Goal: Information Seeking & Learning: Learn about a topic

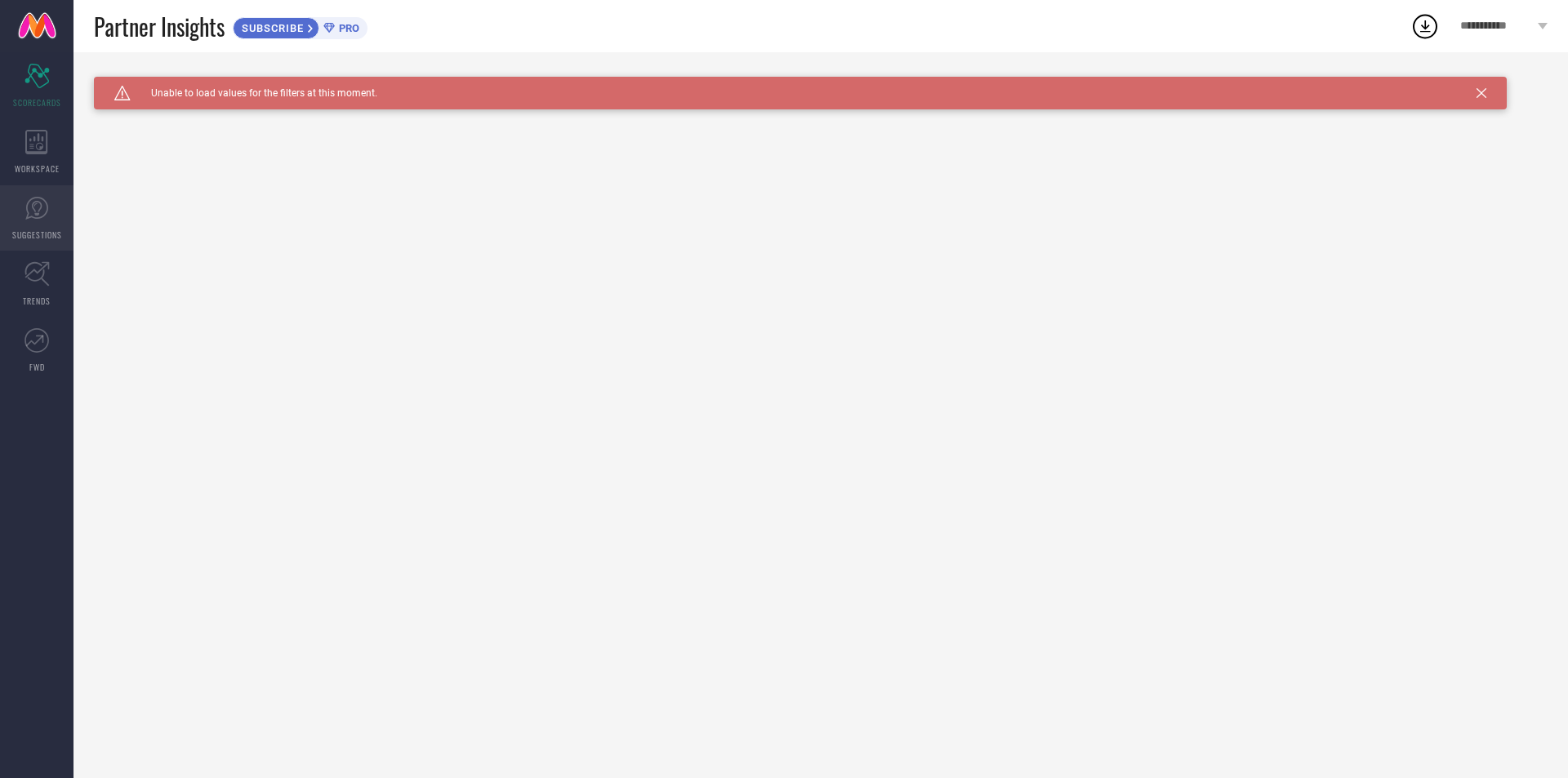
click at [26, 235] on span "SUGGESTIONS" at bounding box center [37, 234] width 50 height 13
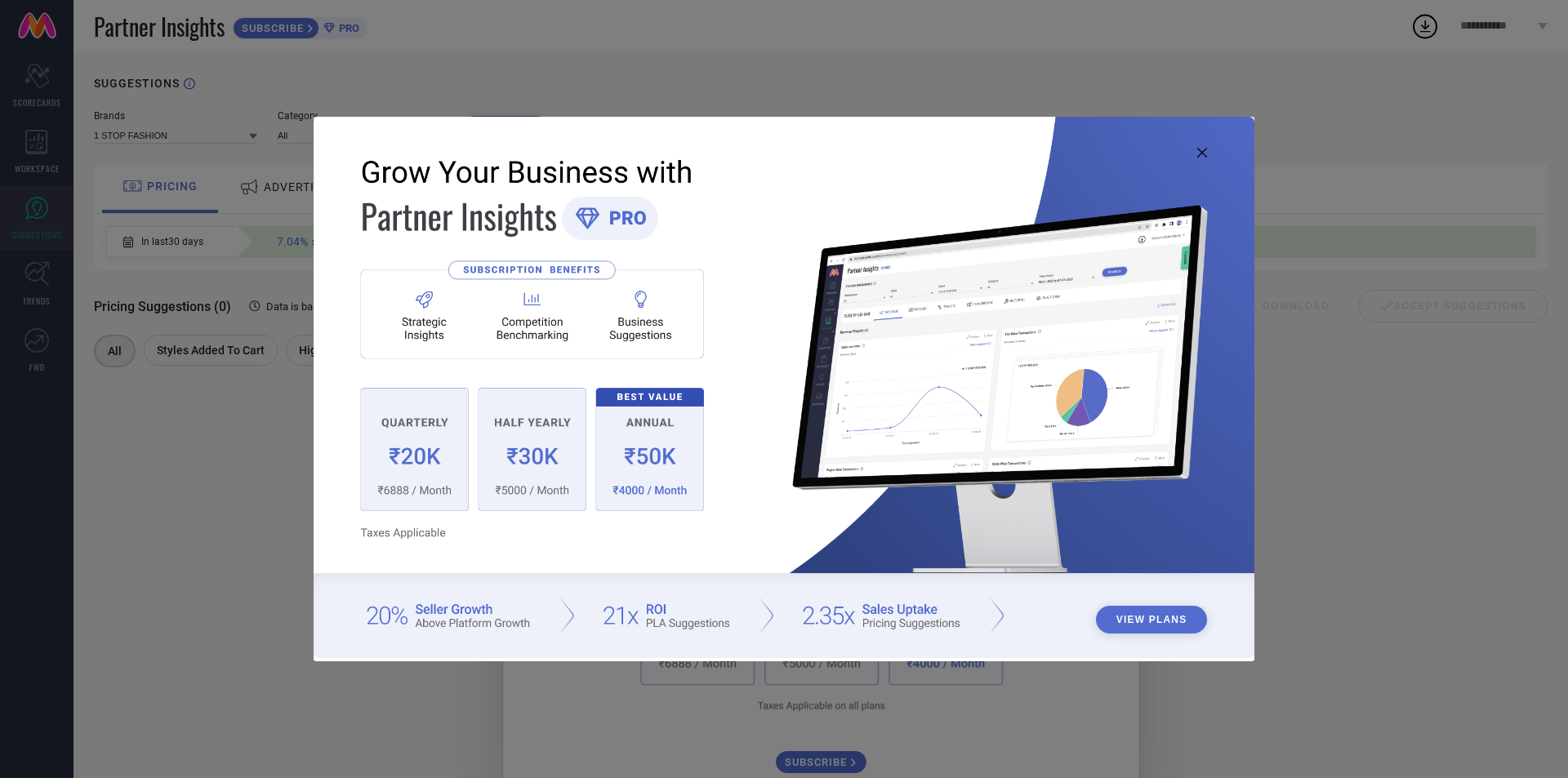
click at [1204, 154] on icon at bounding box center [1202, 153] width 10 height 10
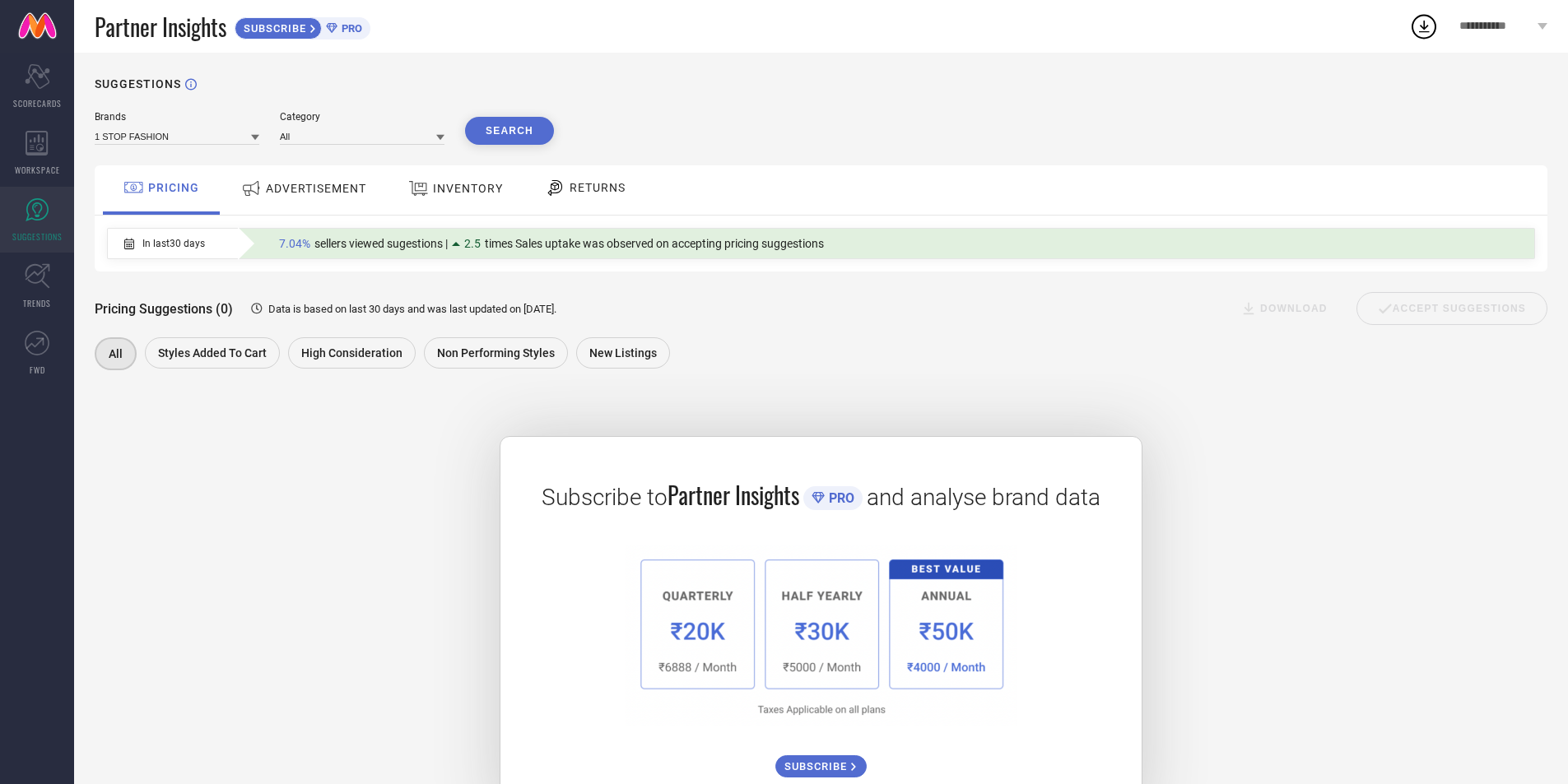
click at [299, 184] on span "ADVERTISEMENT" at bounding box center [316, 189] width 101 height 14
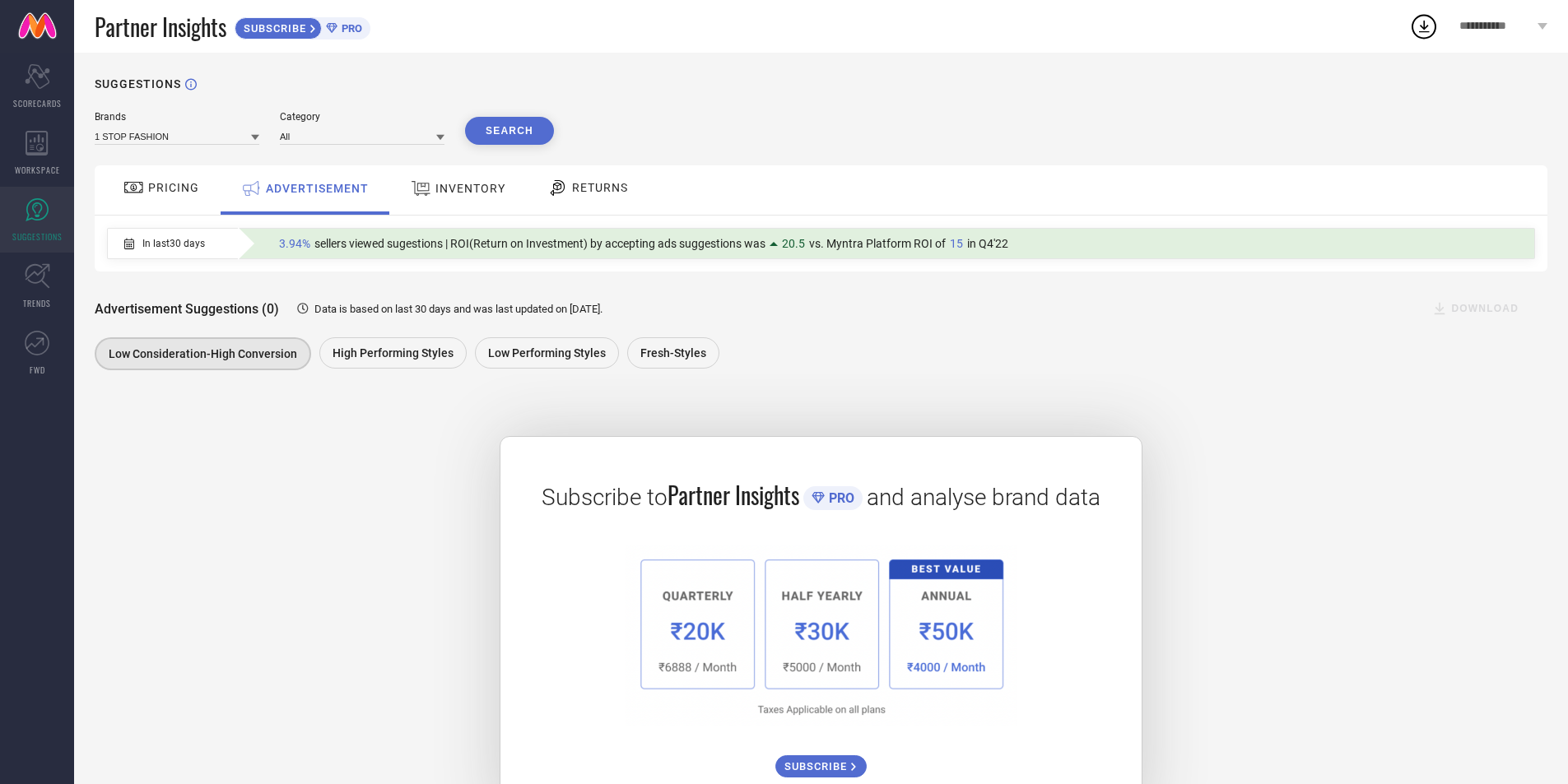
click at [452, 202] on div "INVENTORY" at bounding box center [457, 188] width 103 height 30
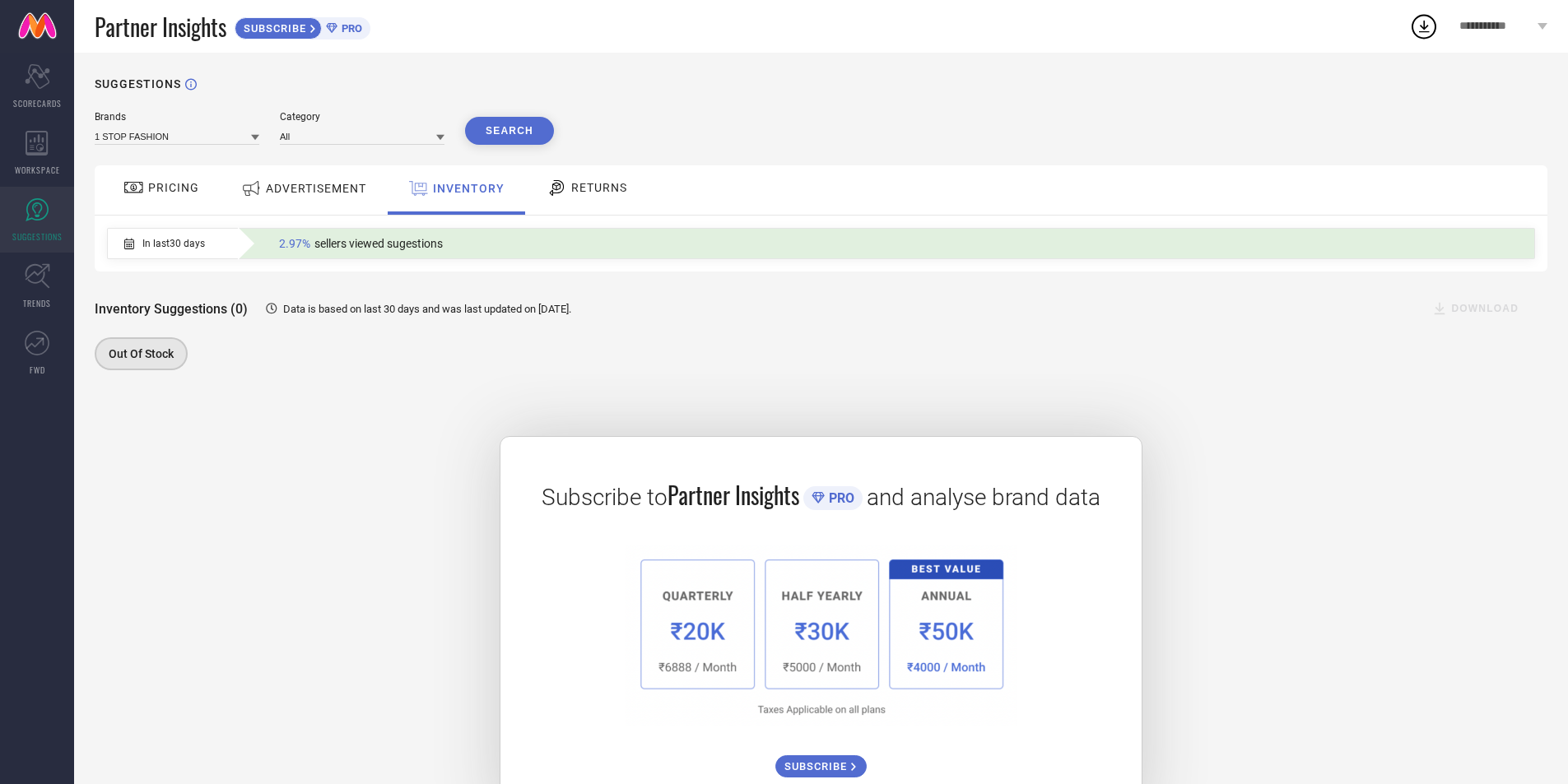
click at [540, 192] on div "RETURNS" at bounding box center [587, 190] width 122 height 49
click at [165, 190] on span "PRICING" at bounding box center [174, 188] width 51 height 14
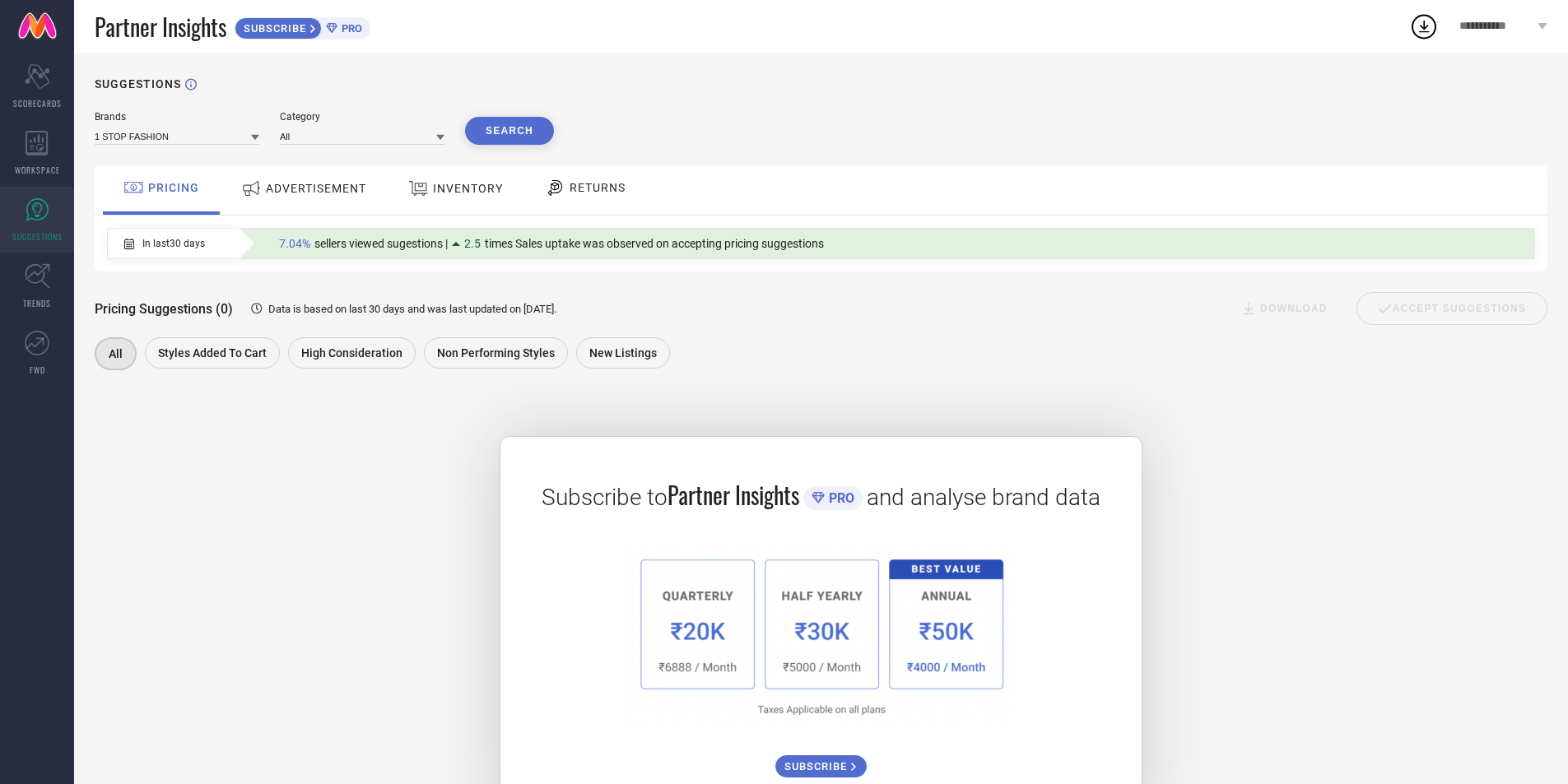
click at [291, 196] on div "ADVERTISEMENT" at bounding box center [303, 188] width 133 height 30
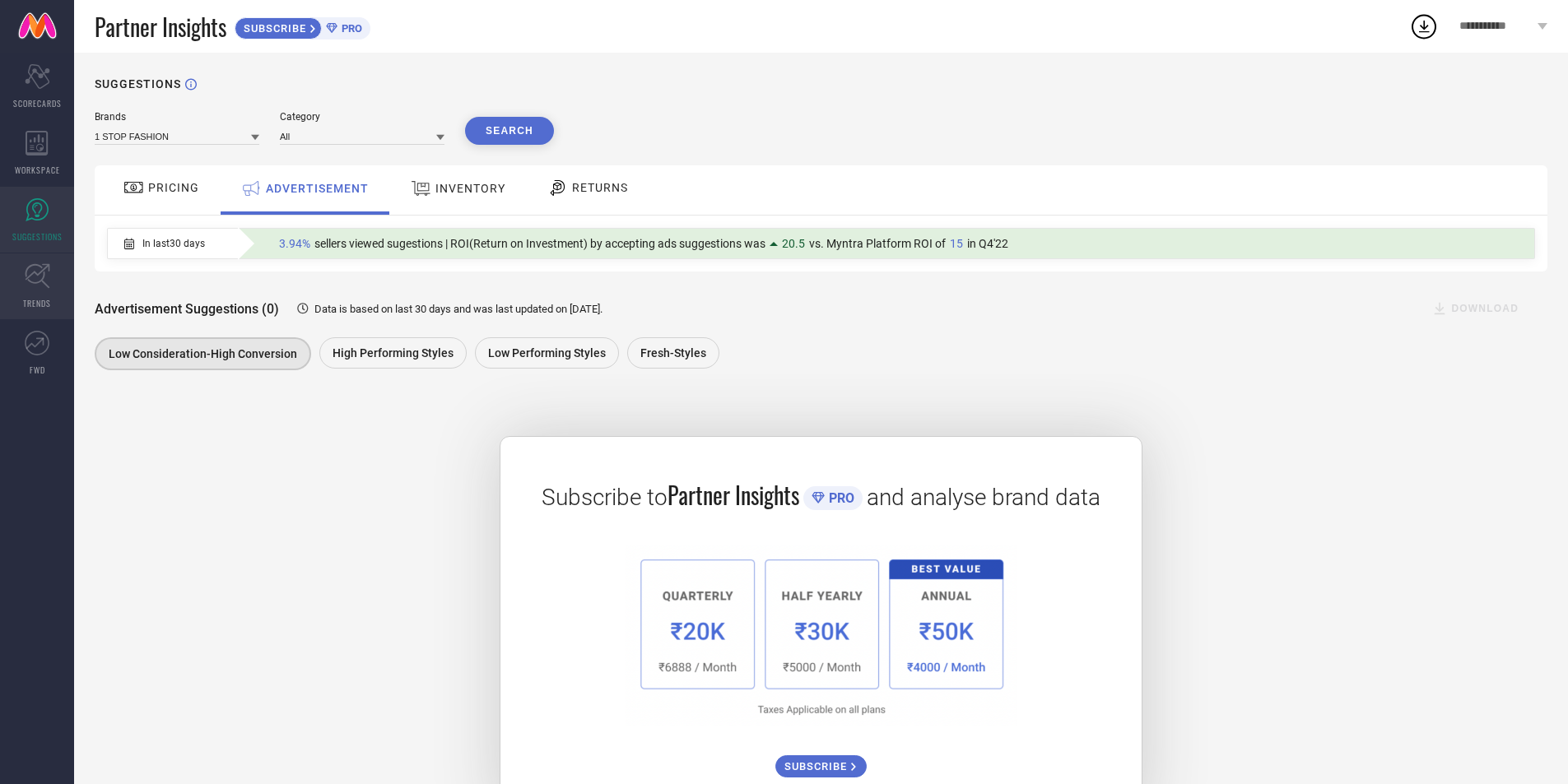
click at [19, 300] on link "TRENDS" at bounding box center [36, 286] width 74 height 66
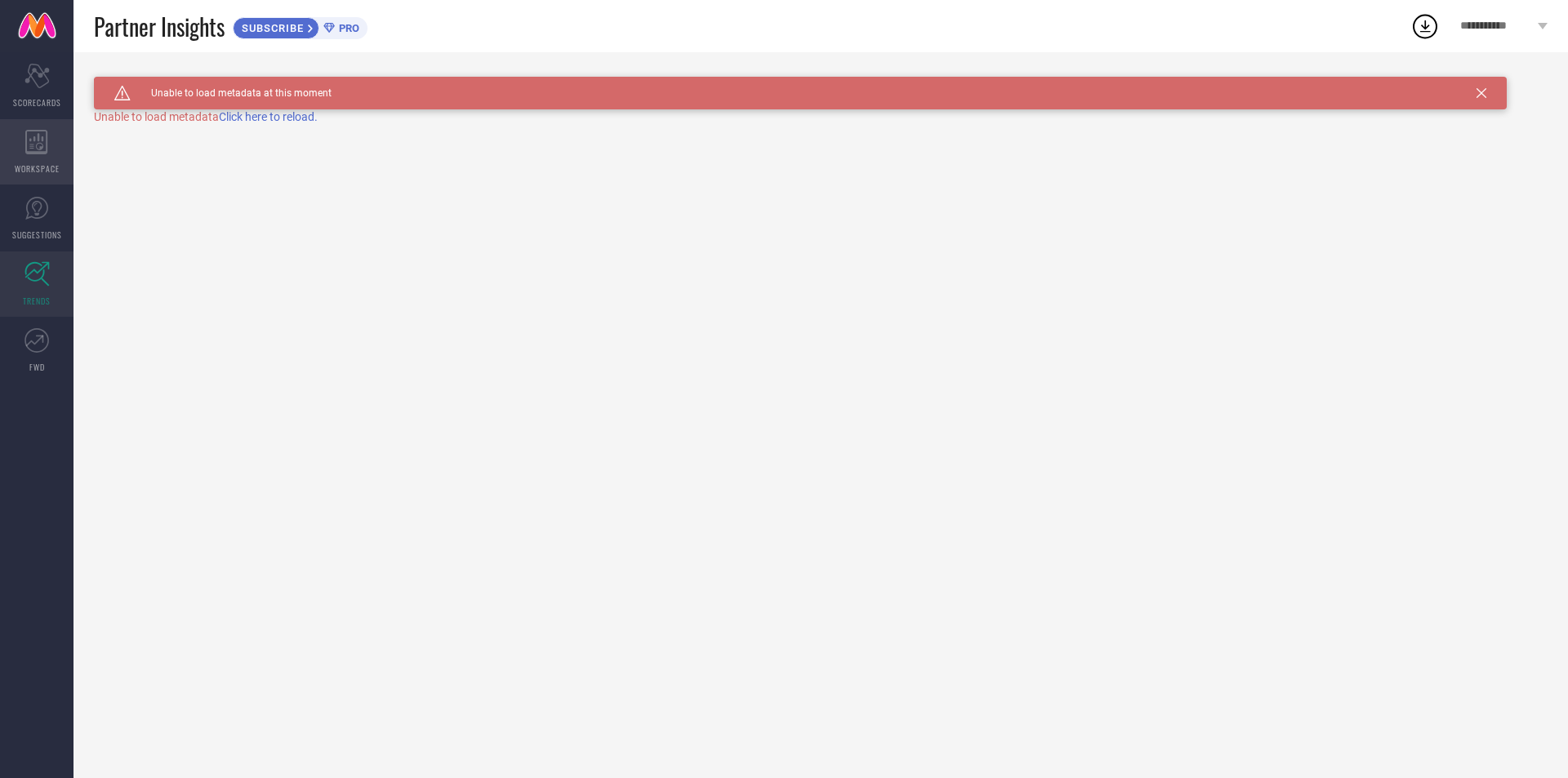
click at [24, 159] on div "WORKSPACE" at bounding box center [36, 152] width 73 height 66
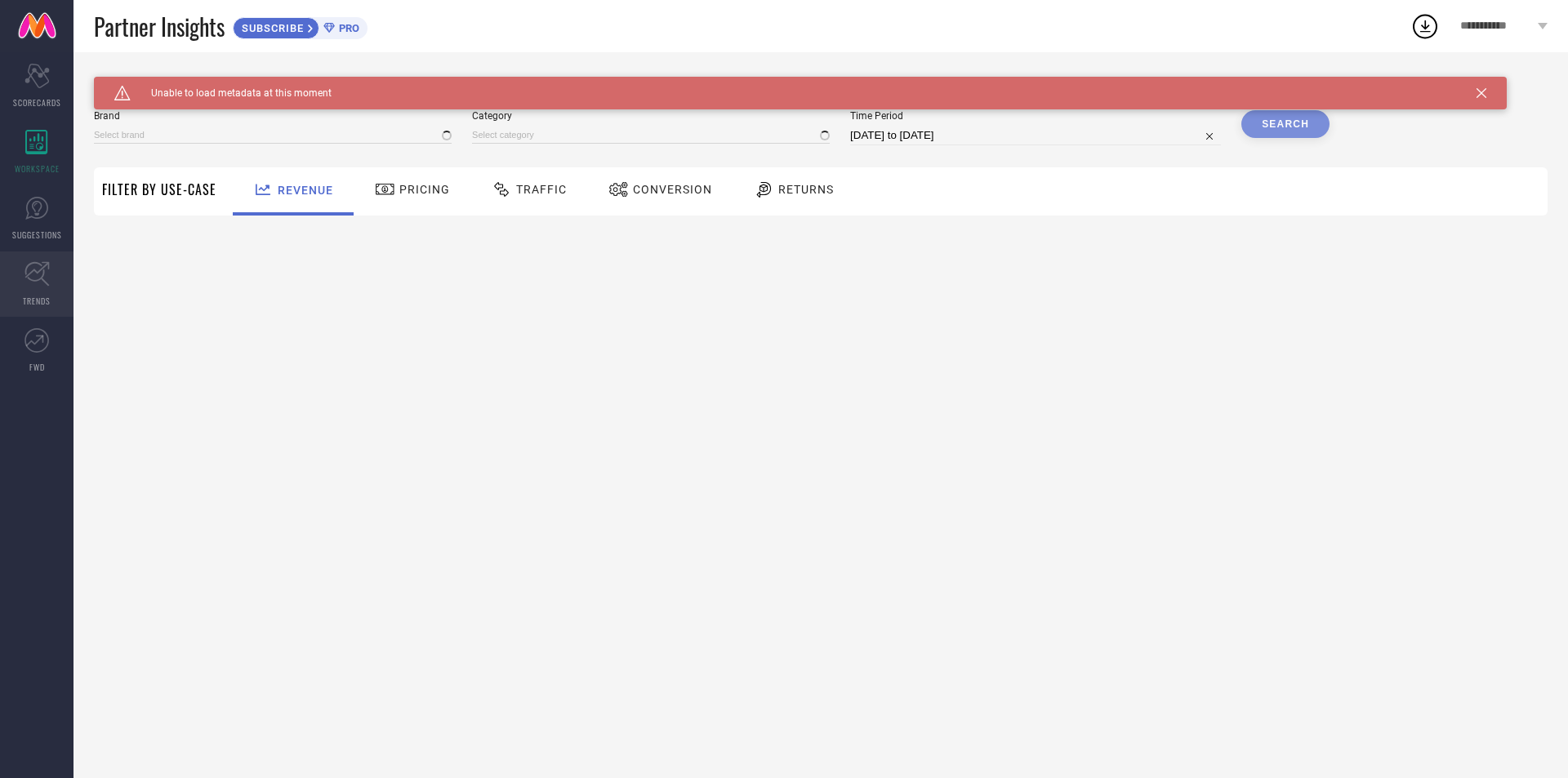
type input "1 STOP FASHION"
type input "All"
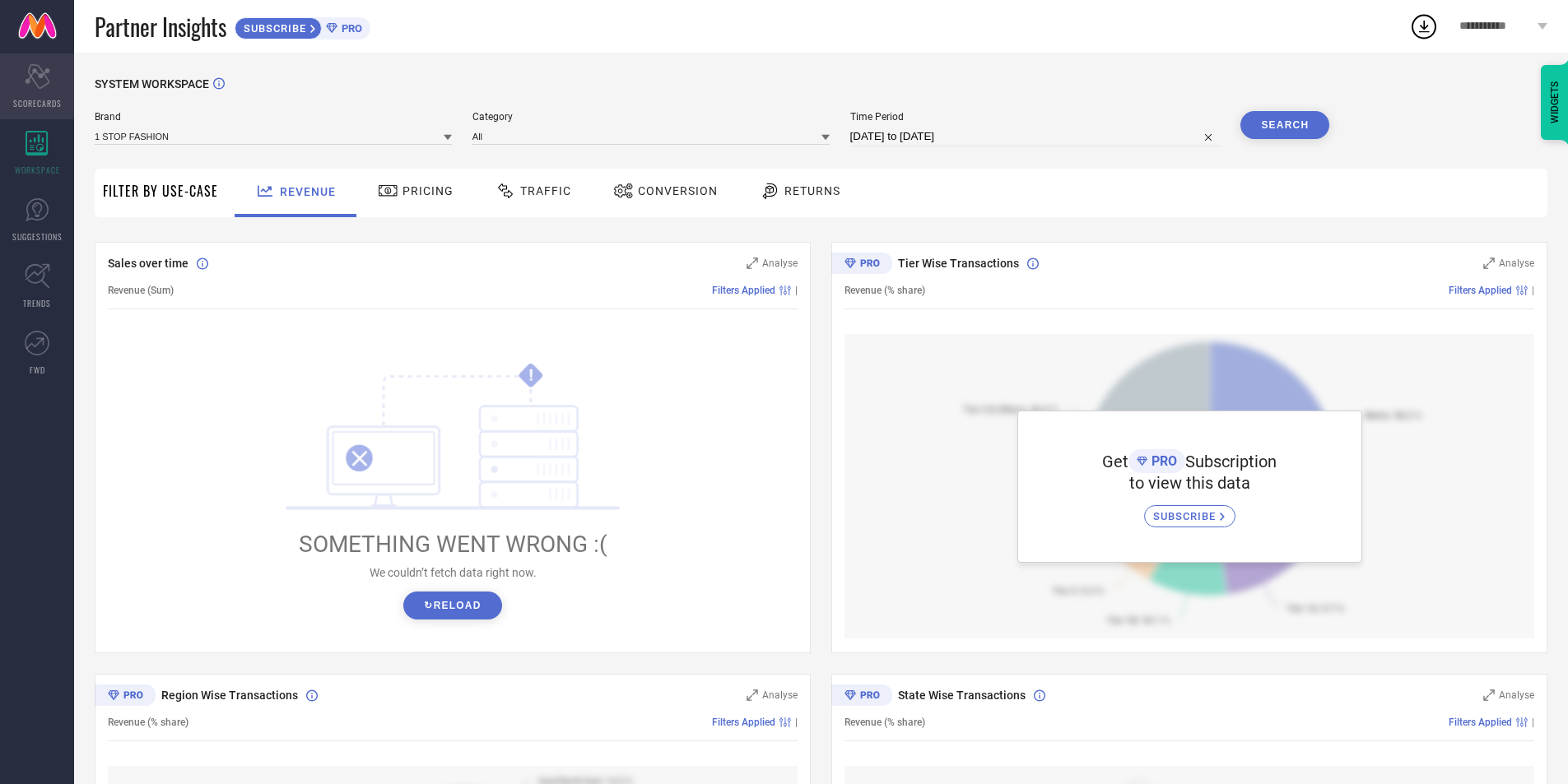
click at [4, 97] on div "Scorecard SCORECARDS" at bounding box center [36, 86] width 74 height 66
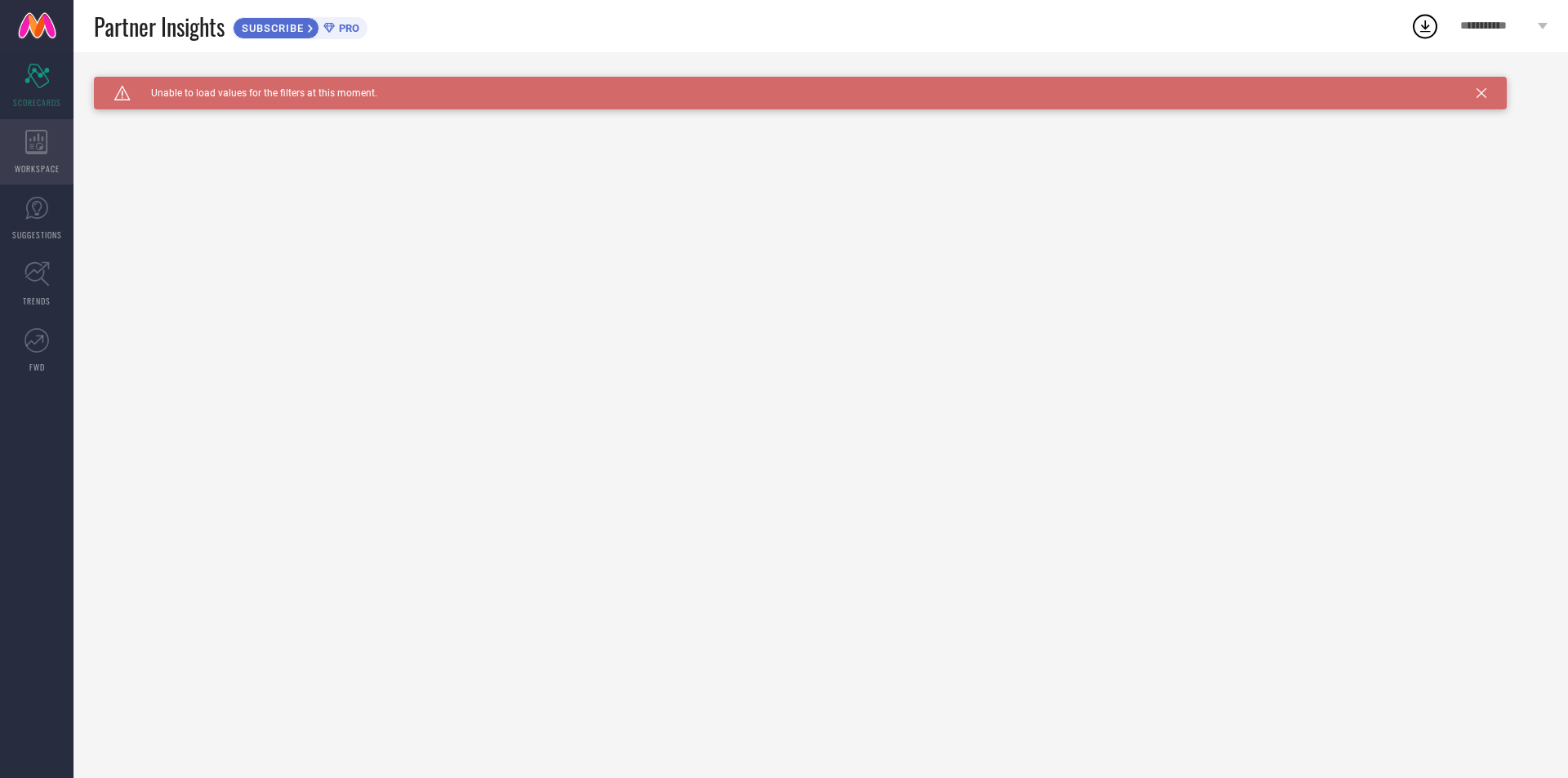
click at [17, 159] on div "WORKSPACE" at bounding box center [36, 152] width 73 height 66
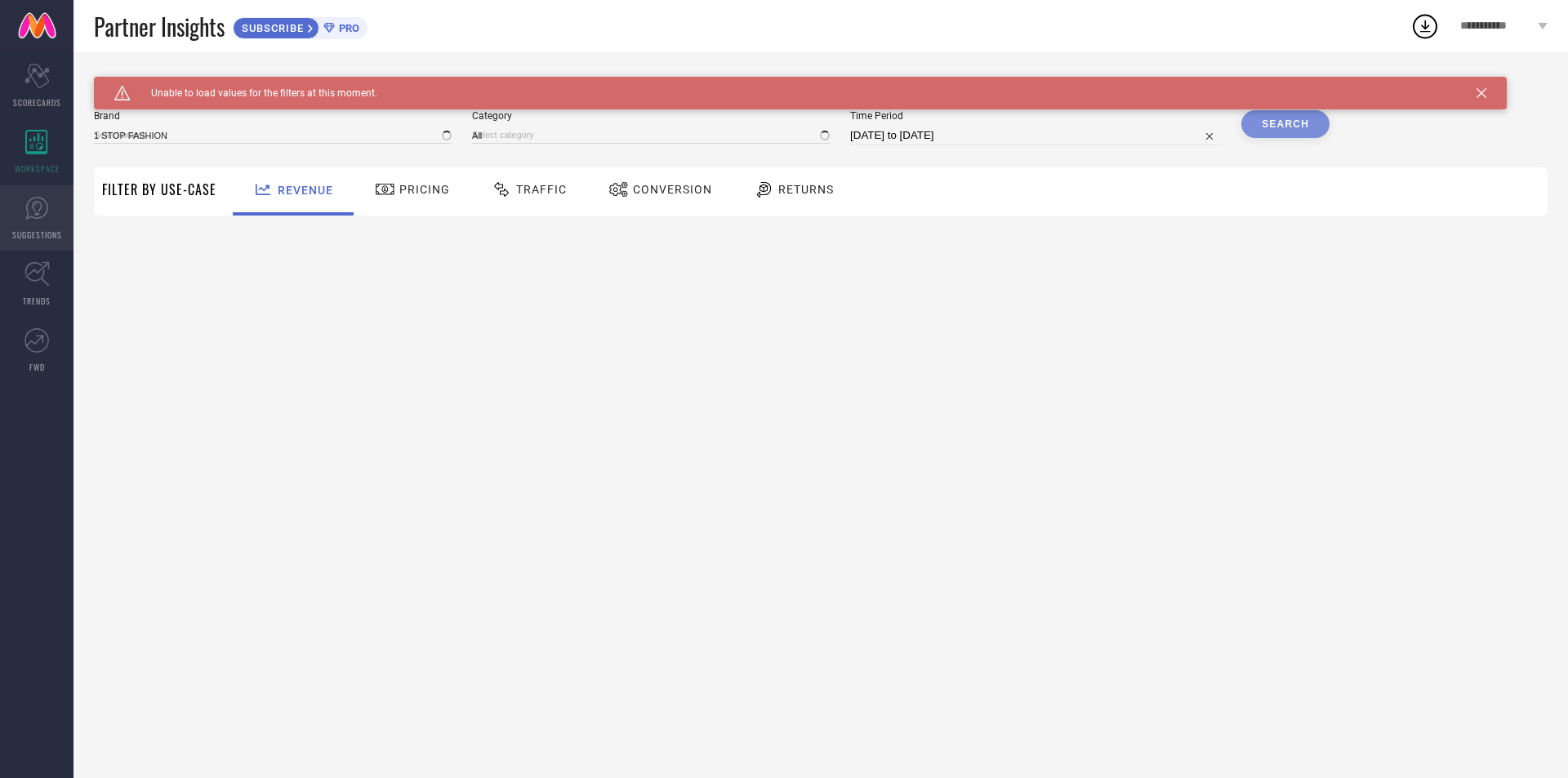
click at [29, 219] on icon at bounding box center [36, 208] width 24 height 24
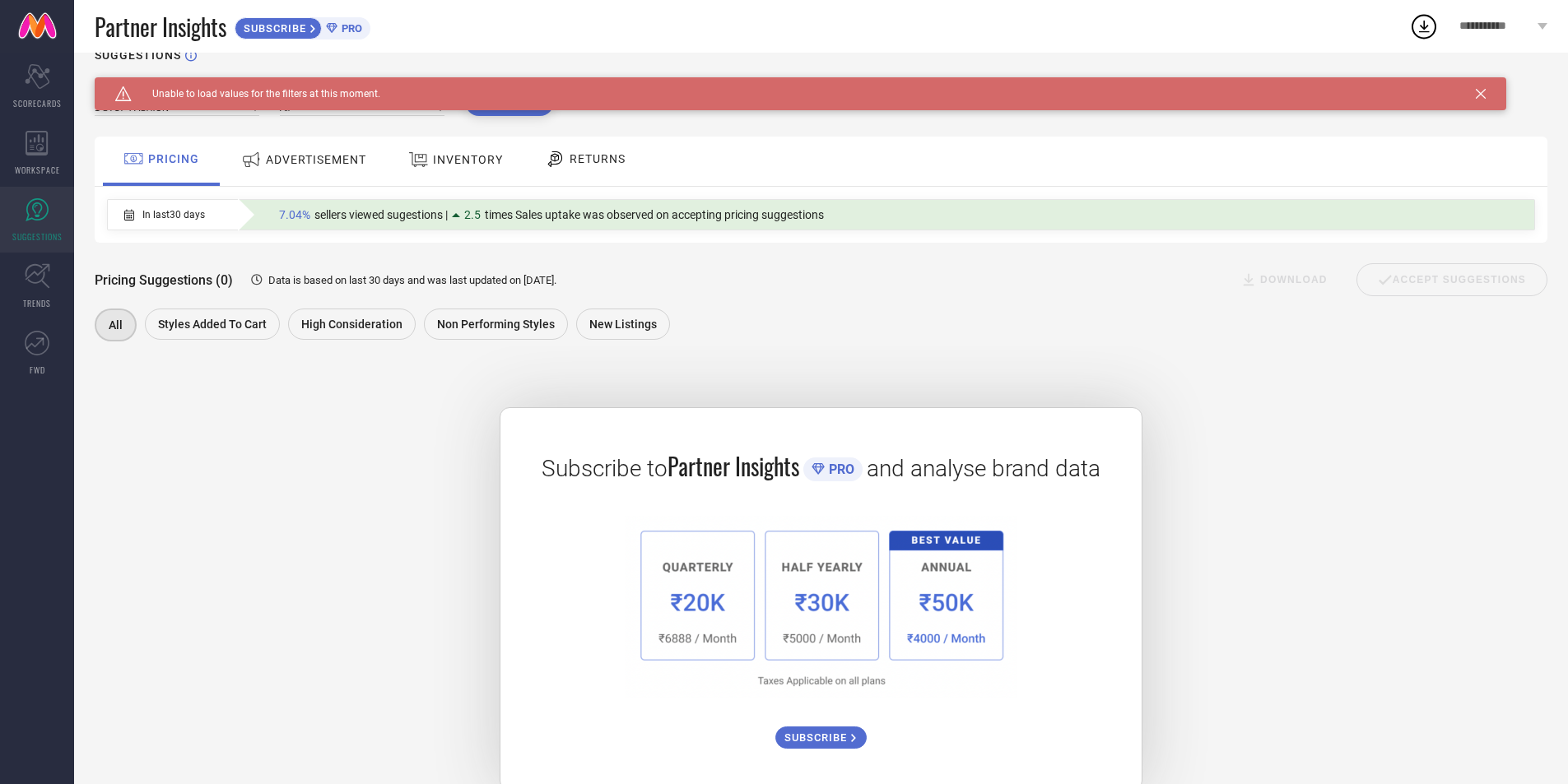
scroll to position [64, 0]
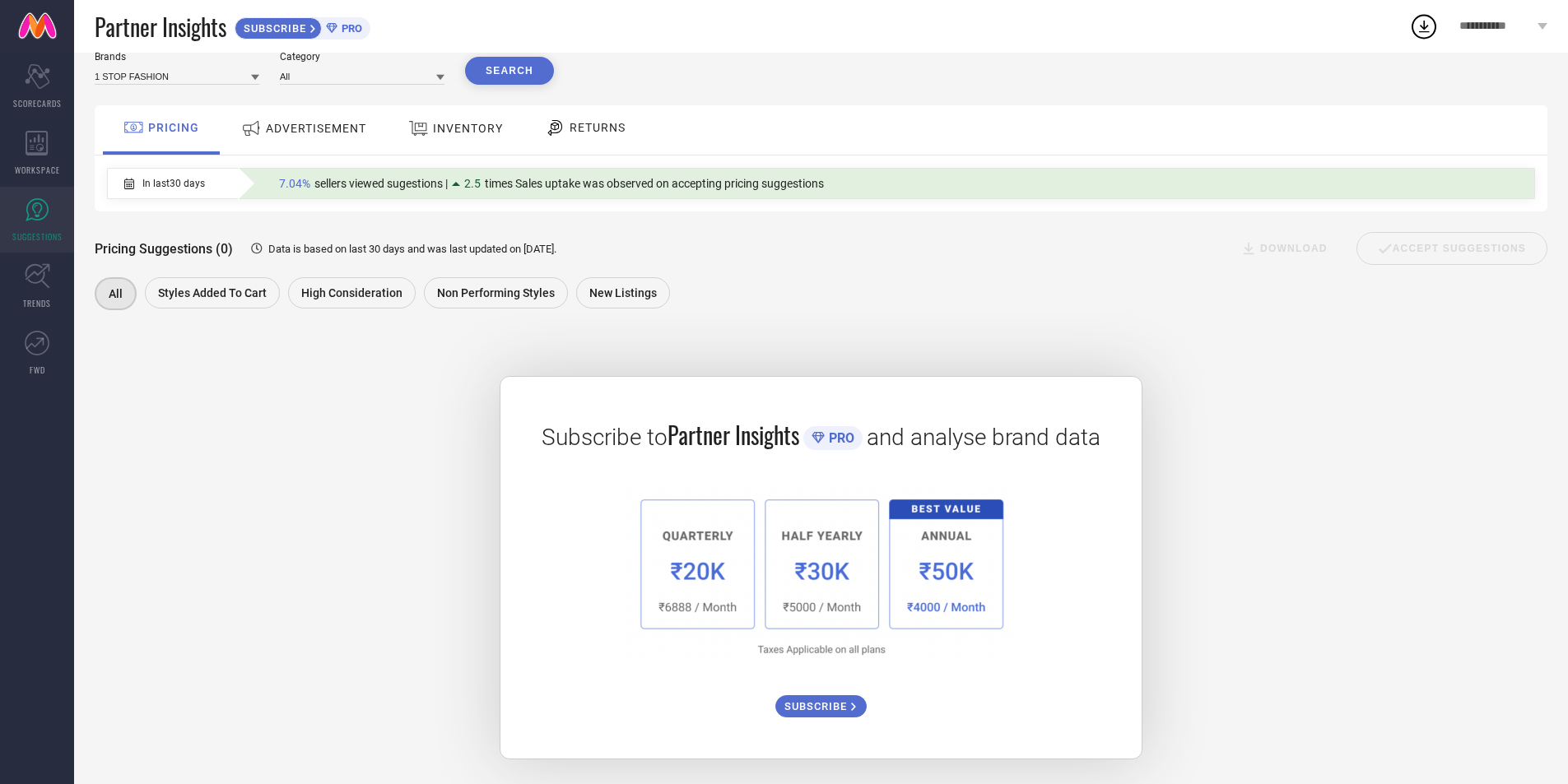
click at [296, 135] on div "ADVERTISEMENT" at bounding box center [303, 128] width 133 height 30
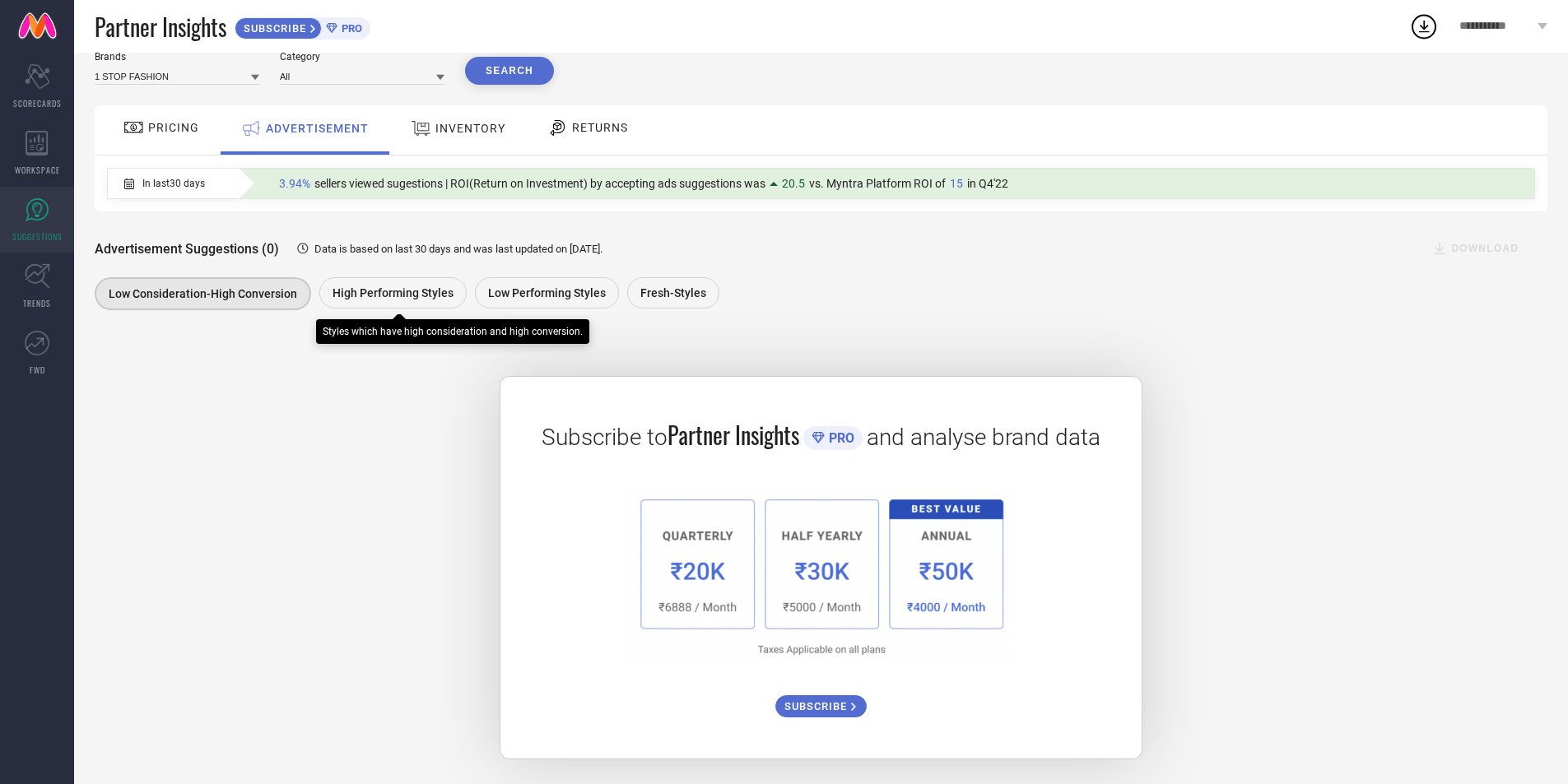
click at [405, 283] on div "High Performing Styles" at bounding box center [393, 292] width 147 height 31
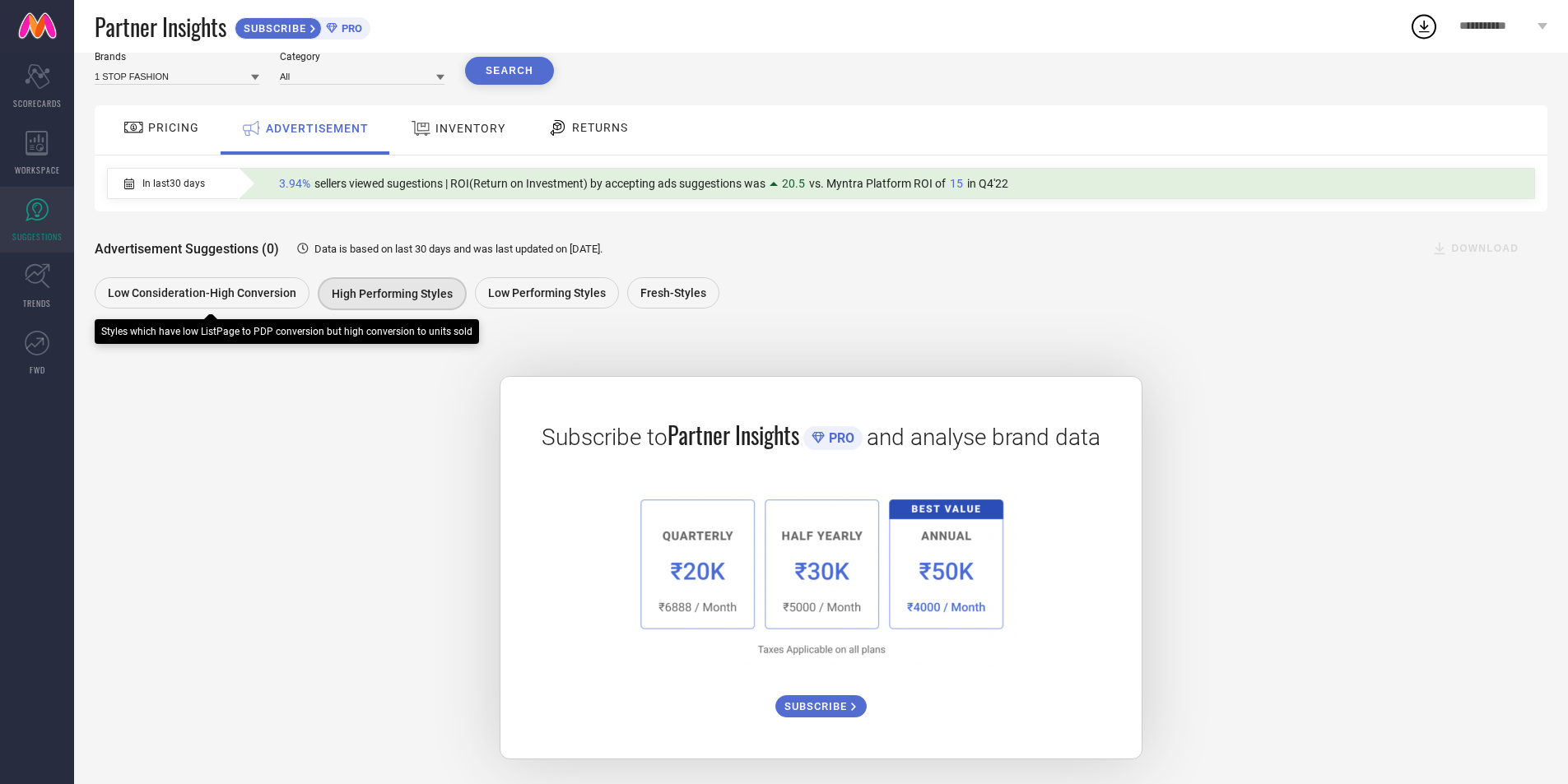
click at [161, 286] on span "Low Consideration-High Conversion" at bounding box center [202, 293] width 189 height 14
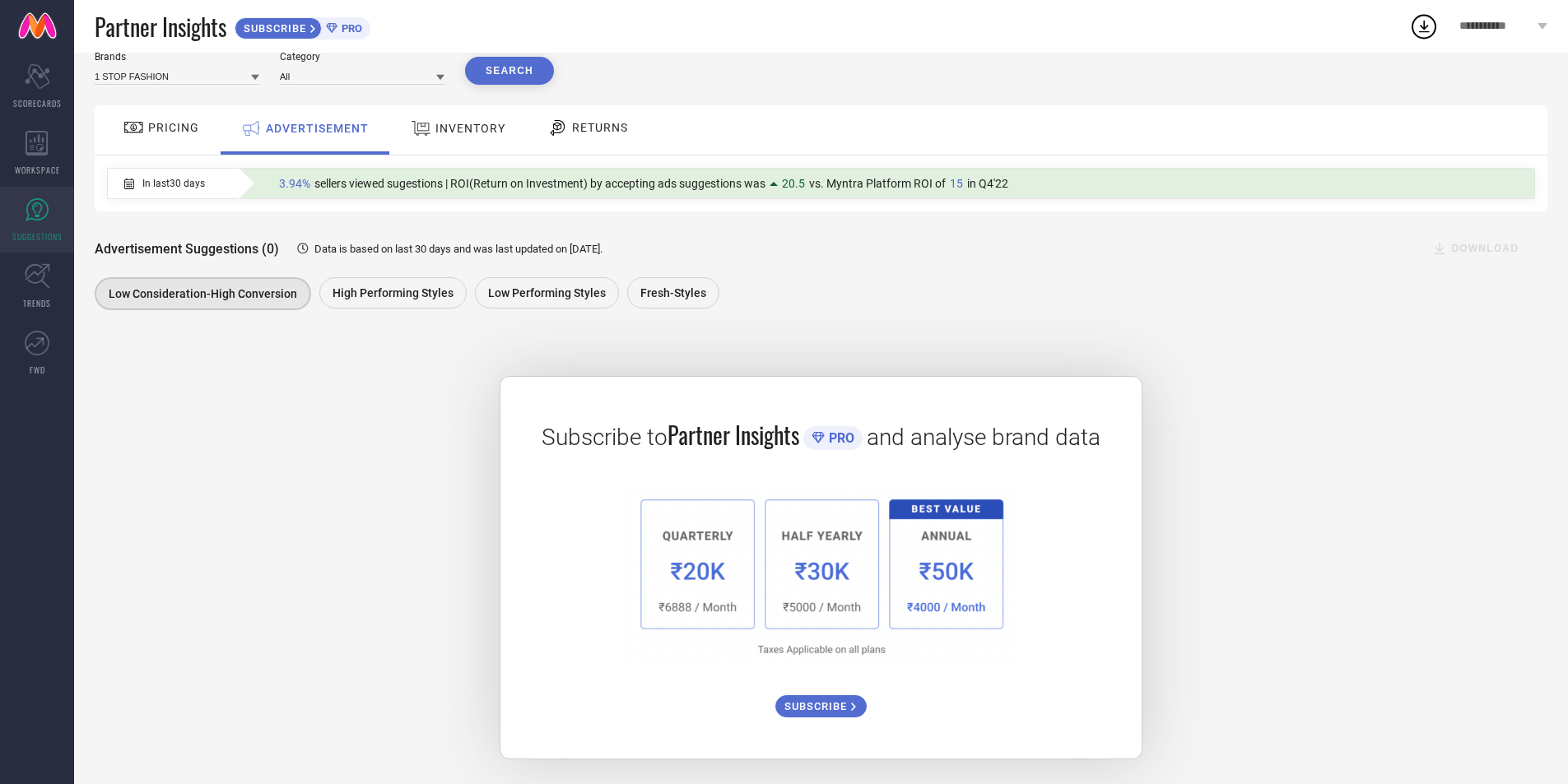
click at [423, 107] on div "INVENTORY" at bounding box center [458, 130] width 136 height 49
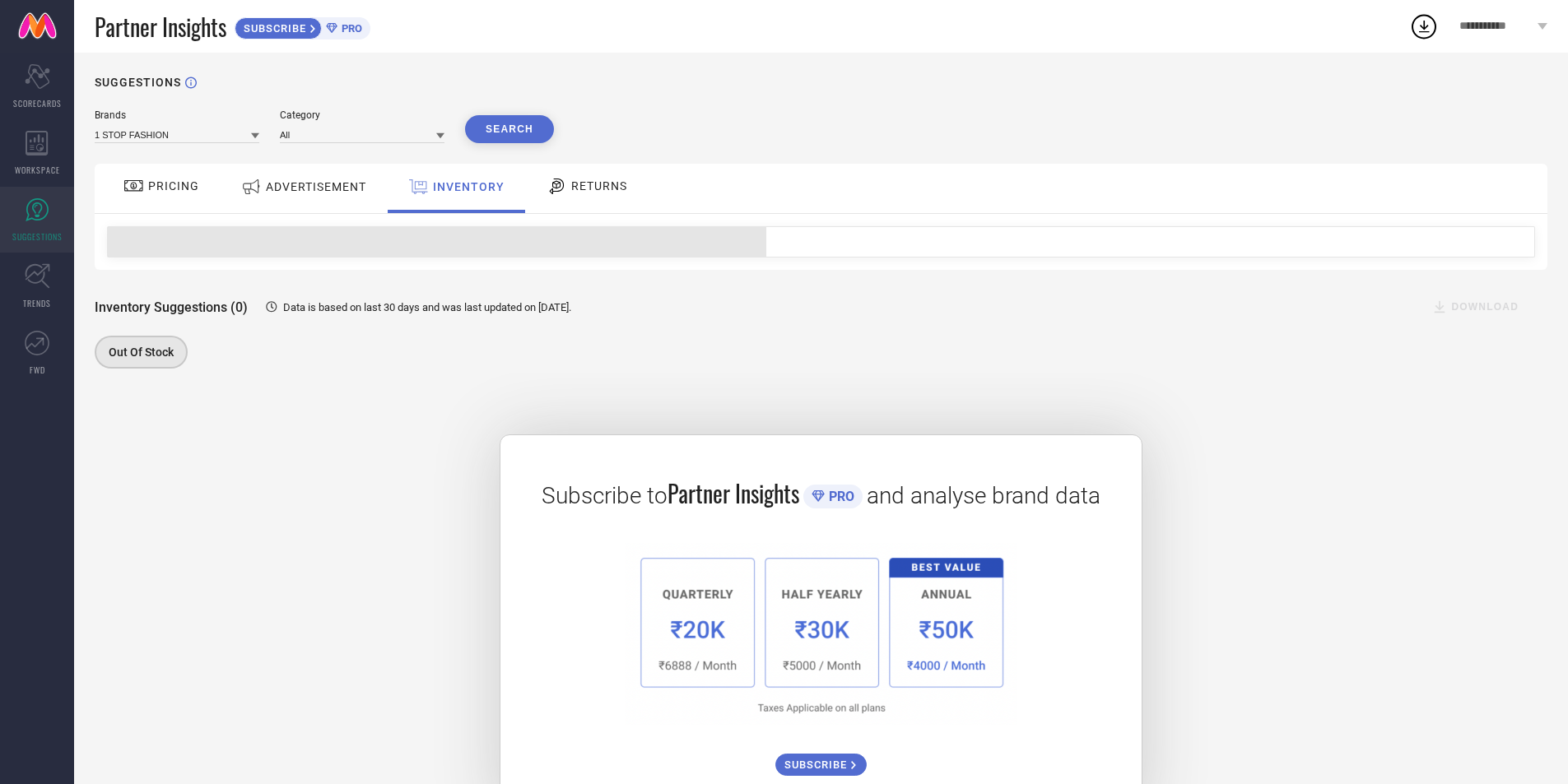
scroll to position [0, 0]
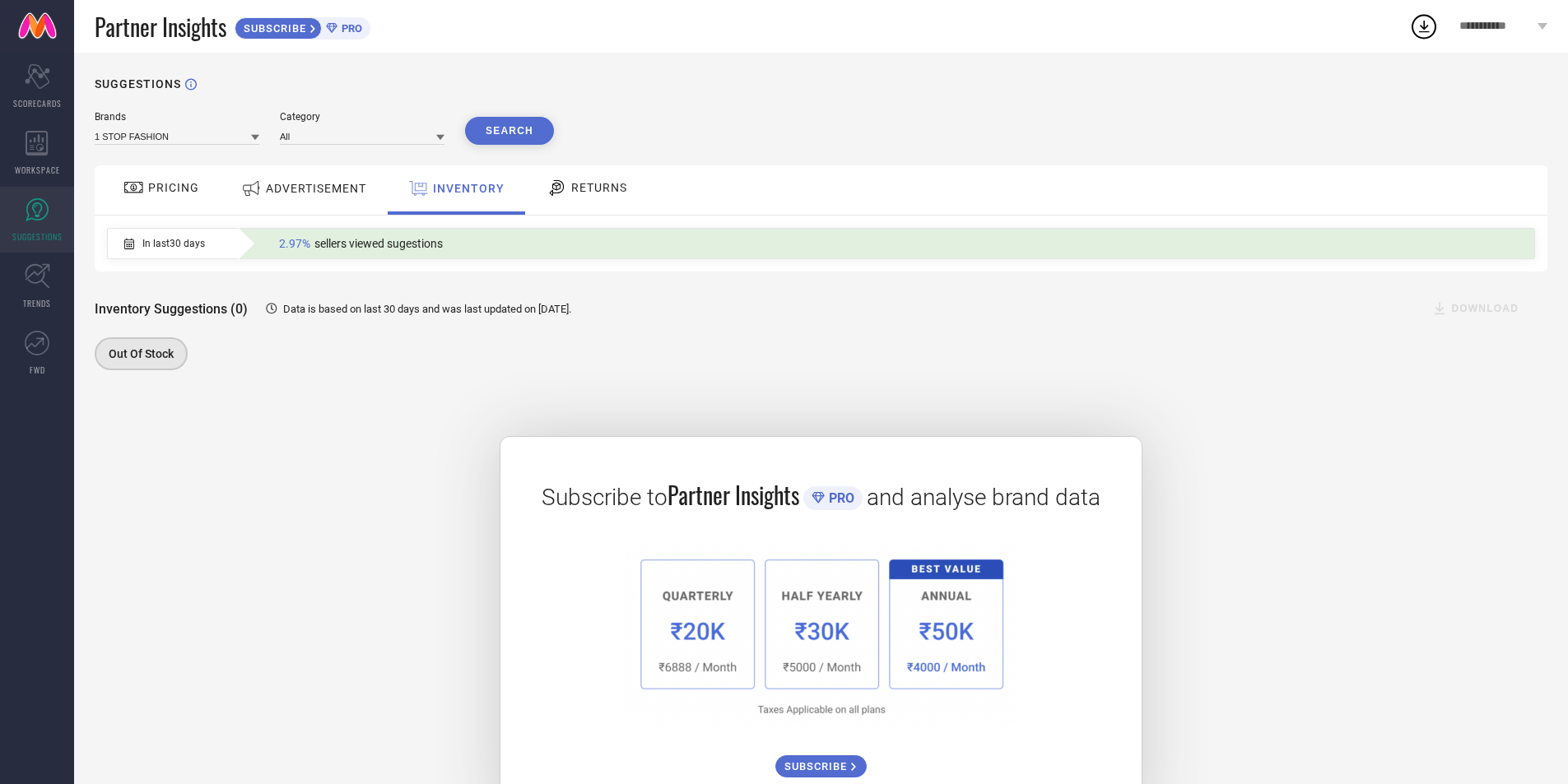
drag, startPoint x: 117, startPoint y: 377, endPoint x: 137, endPoint y: 362, distance: 25.0
click at [122, 373] on div "Brands 1 STOP FASHION Category All Search PRICING ADVERTISEMENT INVENTORY RETUR…" at bounding box center [821, 465] width 1453 height 709
click at [137, 361] on span "Out Of Stock" at bounding box center [141, 354] width 65 height 14
click at [302, 175] on div "ADVERTISEMENT" at bounding box center [303, 188] width 133 height 30
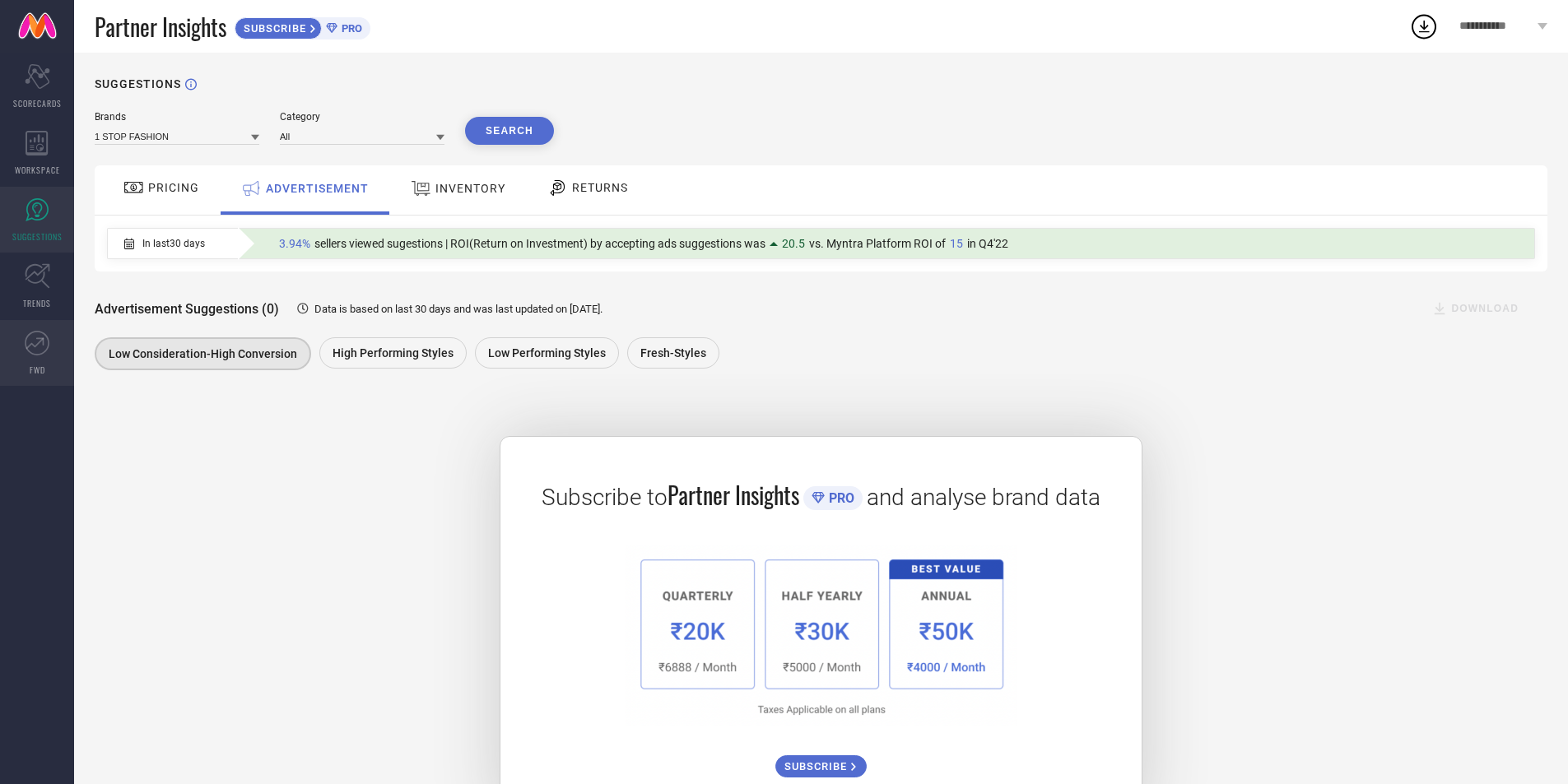
click at [23, 344] on link "FWD" at bounding box center [36, 353] width 74 height 66
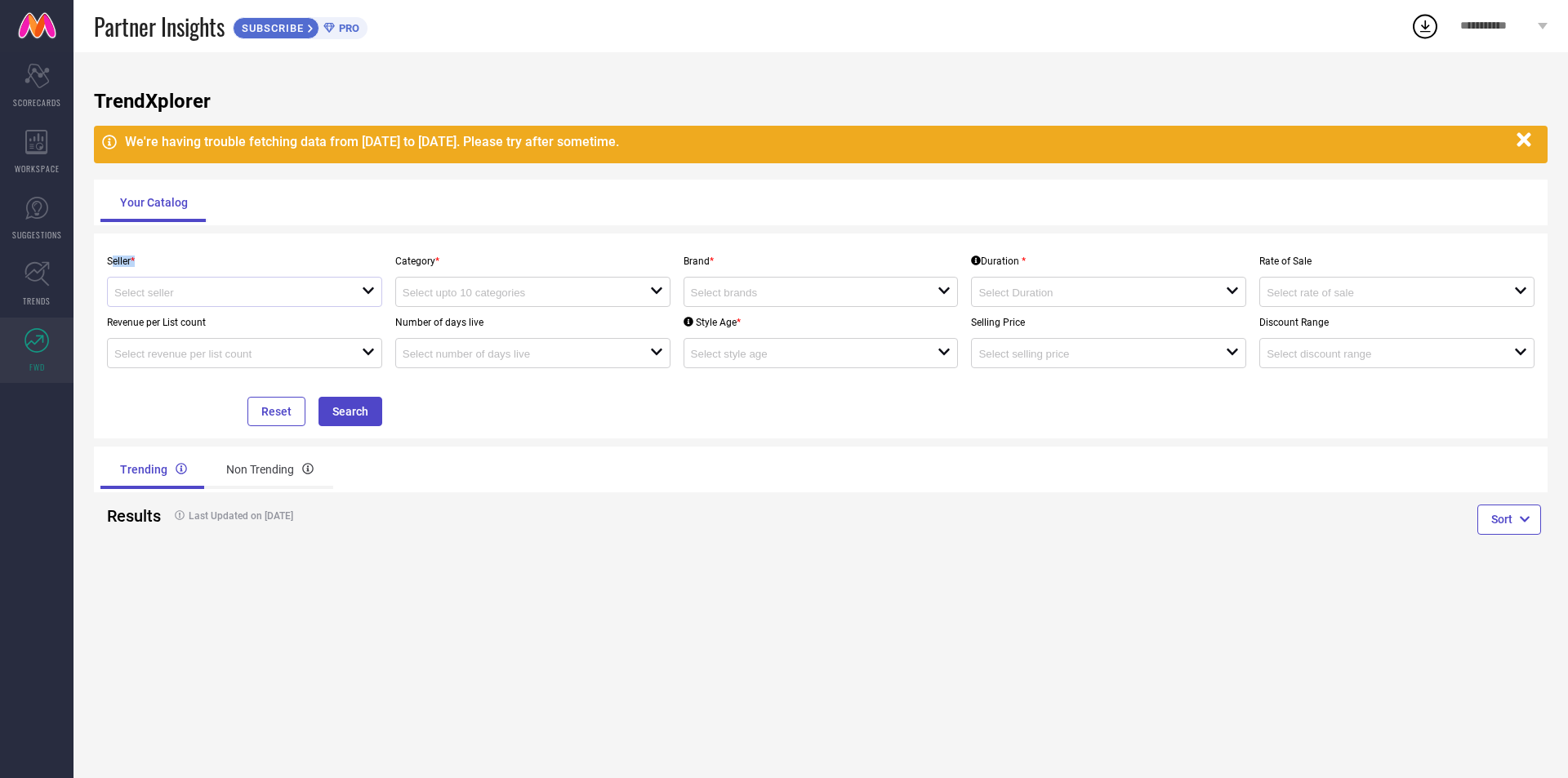
drag, startPoint x: 114, startPoint y: 265, endPoint x: 157, endPoint y: 286, distance: 47.9
click at [157, 286] on div "Seller * open" at bounding box center [245, 276] width 288 height 61
click at [159, 286] on div at bounding box center [238, 292] width 247 height 15
click at [169, 317] on li "Myntra ( MINT_1 )" at bounding box center [245, 323] width 274 height 29
type input "Myntra ( MINT_1 )"
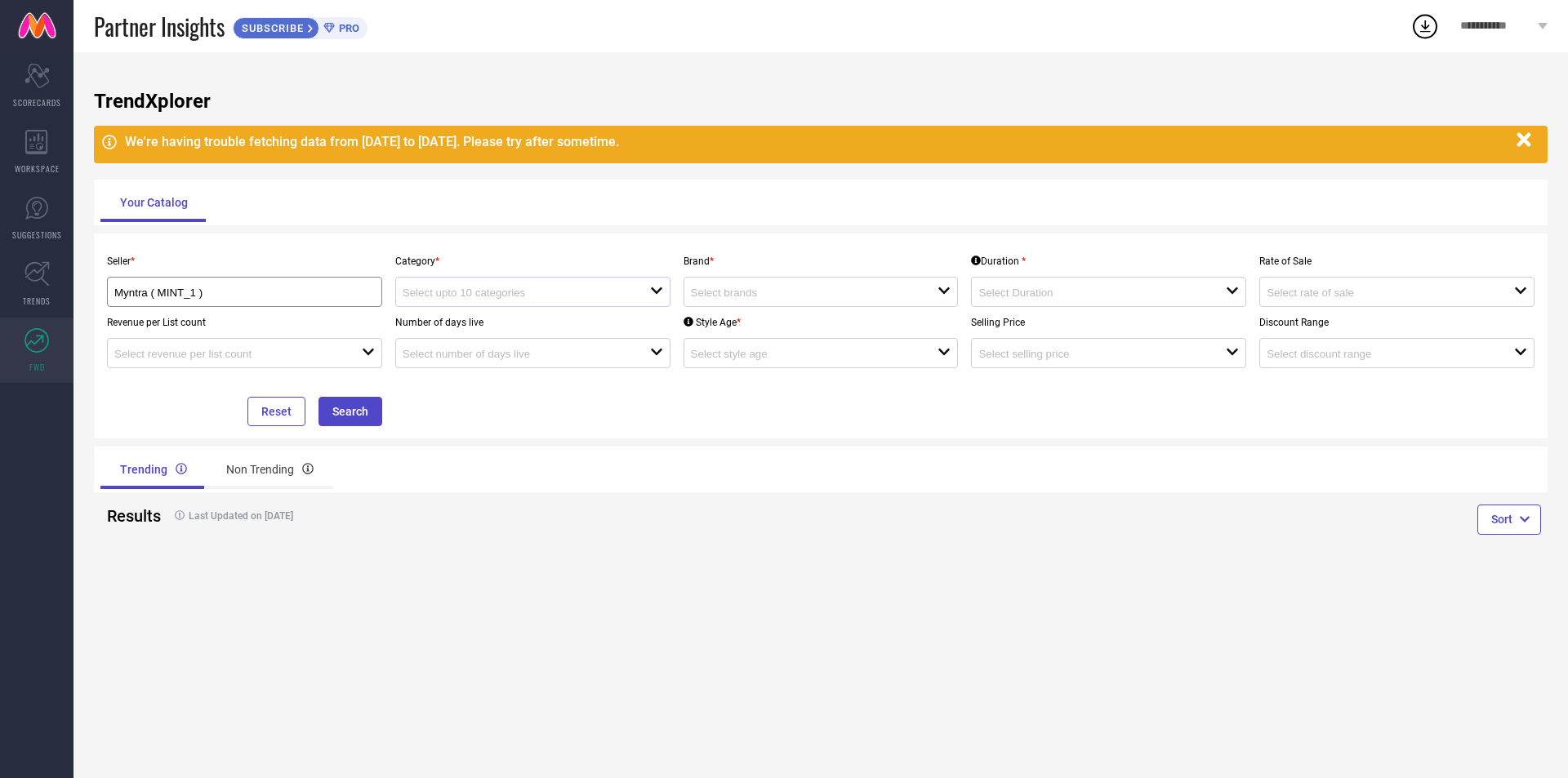
drag, startPoint x: 391, startPoint y: 294, endPoint x: 466, endPoint y: 284, distance: 75.7
click at [408, 292] on div "Category * open" at bounding box center [533, 276] width 288 height 61
click at [466, 284] on div "open" at bounding box center [532, 292] width 275 height 30
click at [477, 321] on div "No results found" at bounding box center [532, 321] width 275 height 28
click at [744, 289] on input at bounding box center [802, 292] width 223 height 13
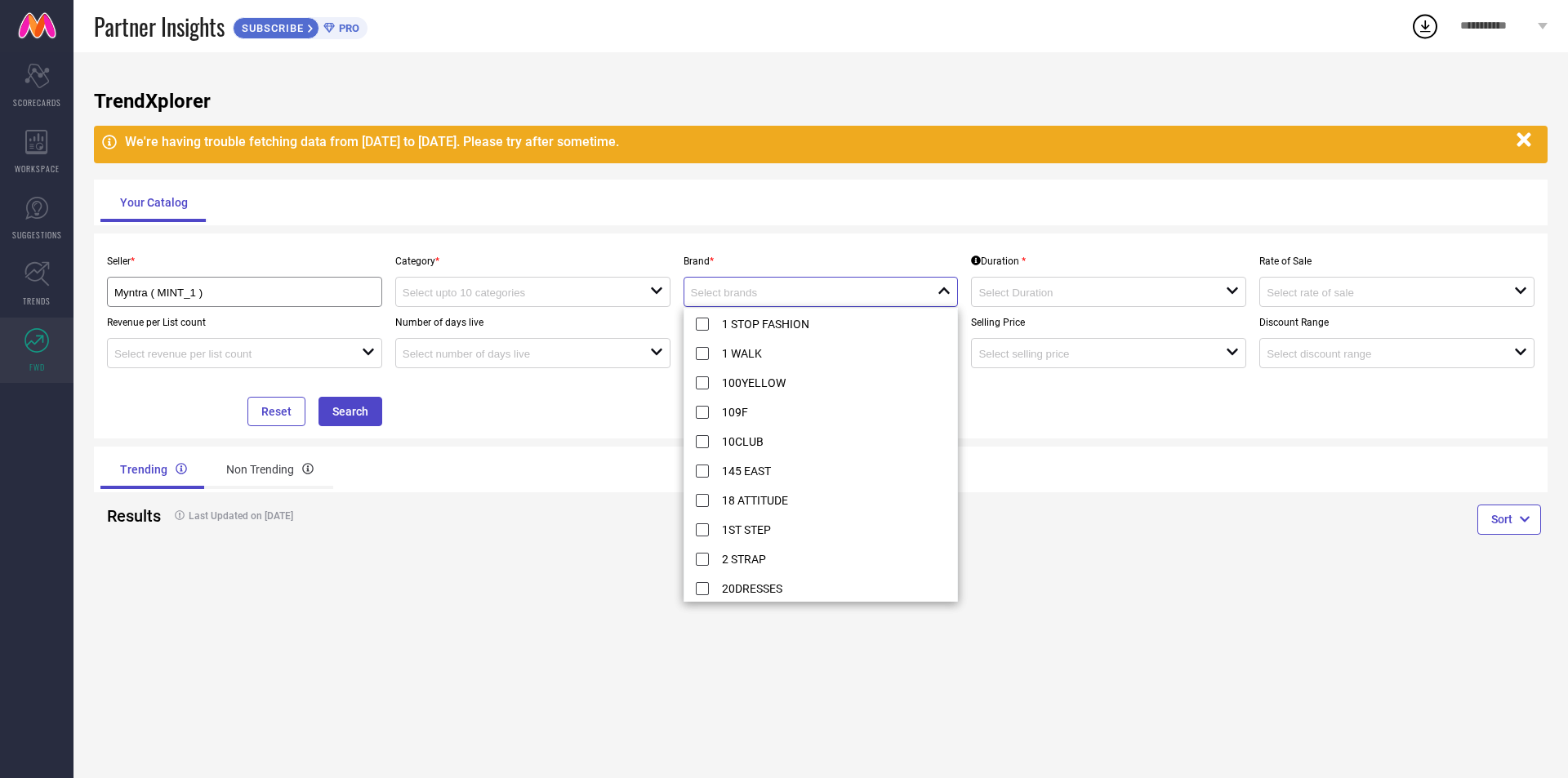
click at [744, 289] on input at bounding box center [802, 292] width 223 height 13
type input "a"
type input "s"
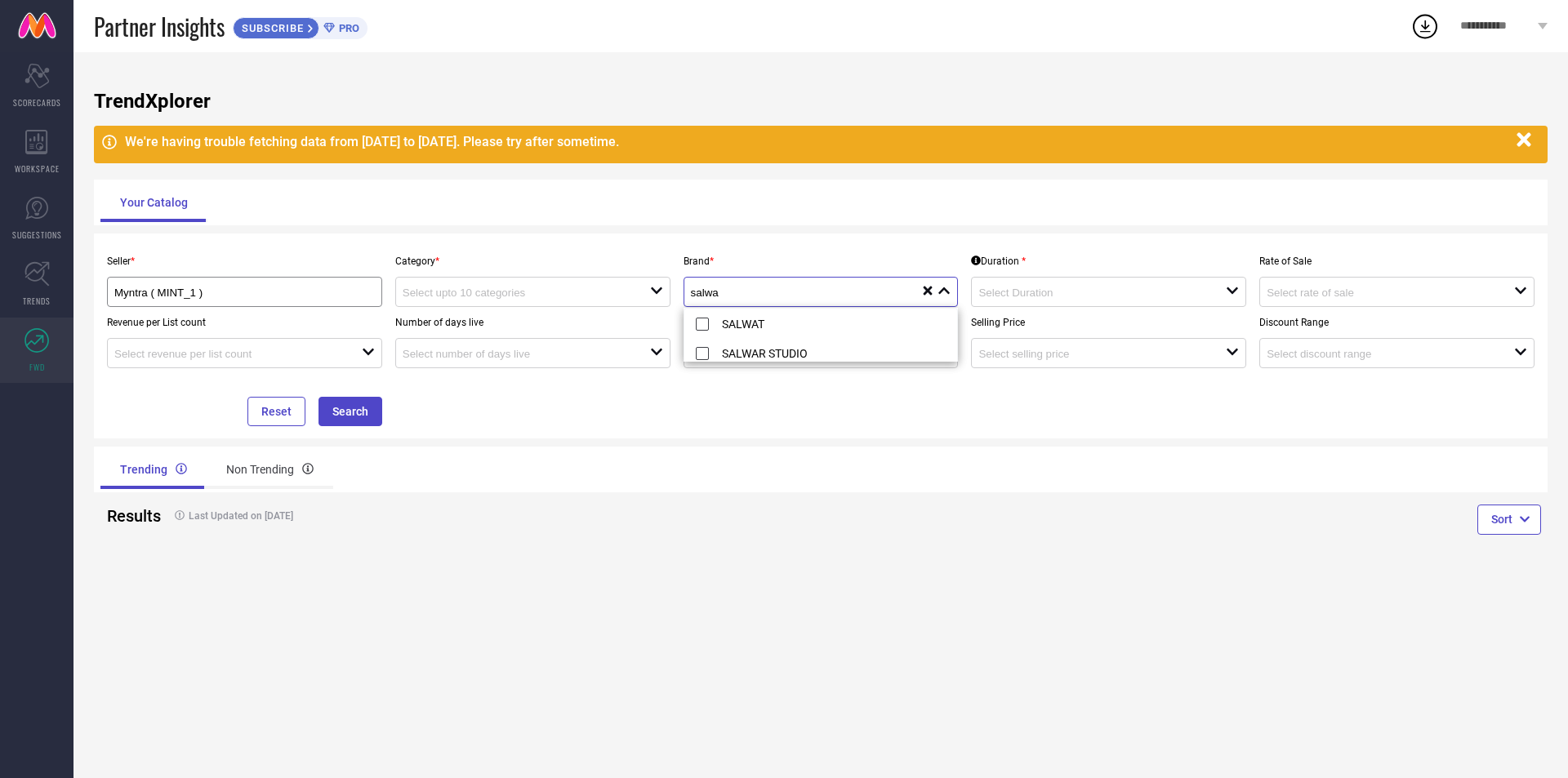
type input "salwa"
drag, startPoint x: 962, startPoint y: 642, endPoint x: 1032, endPoint y: 543, distance: 121.2
click at [966, 640] on div "TrendXplorer We're having trouble fetching data from [DATE] to [DATE]. Please t…" at bounding box center [820, 415] width 1494 height 726
click at [1070, 291] on input at bounding box center [1089, 292] width 223 height 13
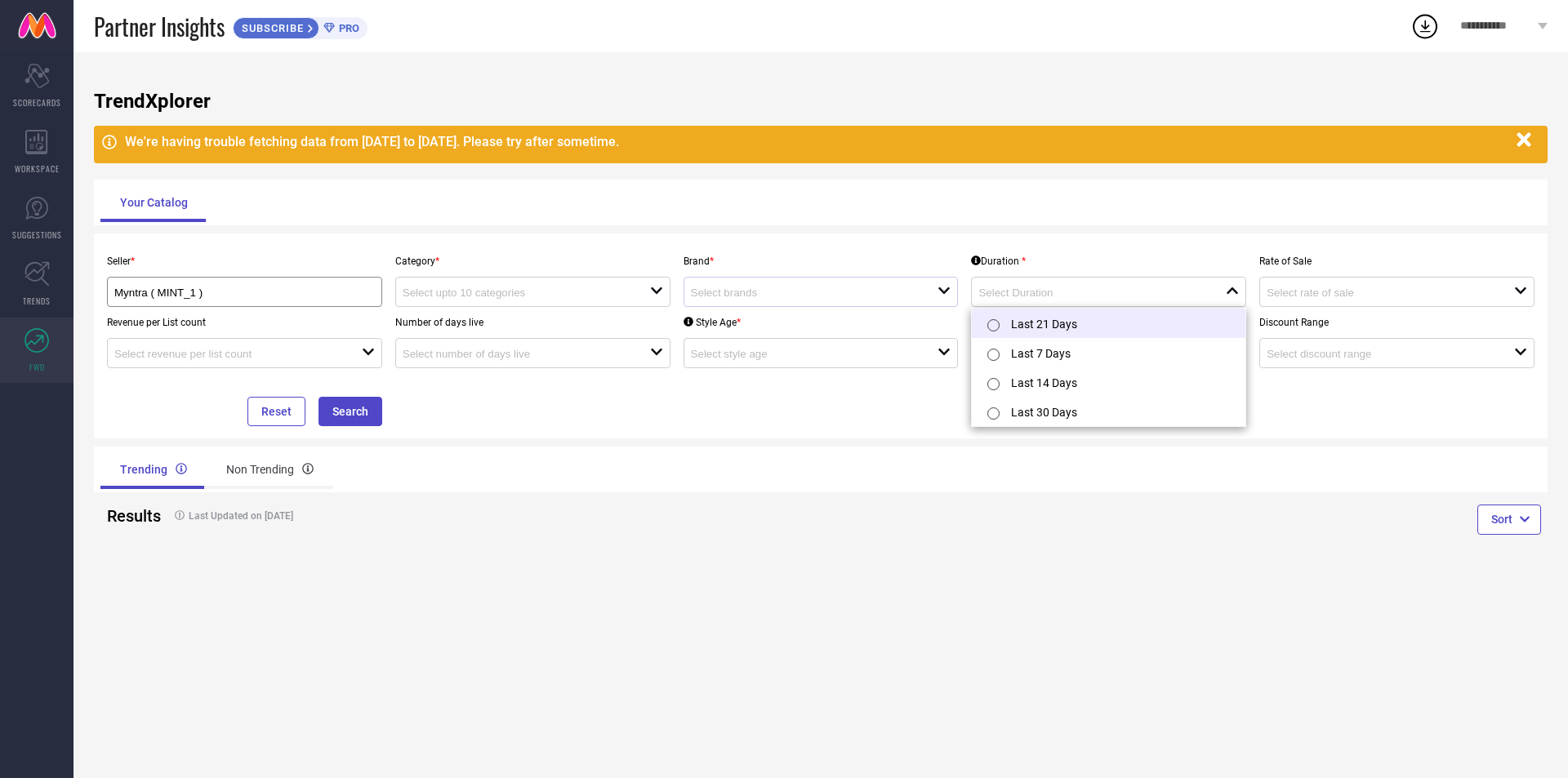
click at [1065, 311] on li "Last 21 Days" at bounding box center [1108, 323] width 274 height 29
type input "Last 21 Days"
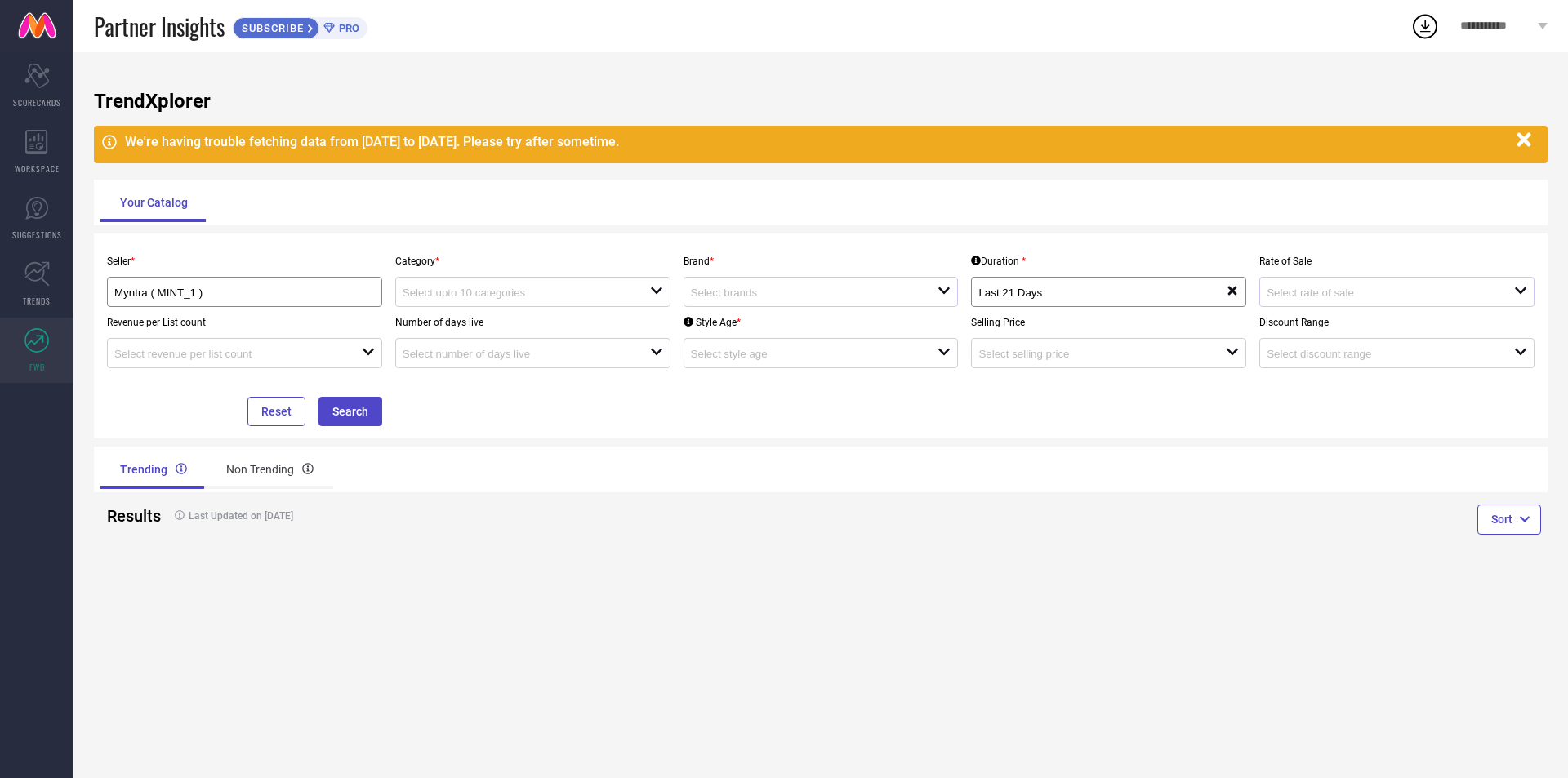
click at [1282, 277] on div "open" at bounding box center [1396, 292] width 275 height 30
click at [639, 577] on div "TrendXplorer We're having trouble fetching data from [DATE] to [DATE]. Please t…" at bounding box center [820, 415] width 1494 height 726
click at [351, 410] on button "Search" at bounding box center [350, 411] width 64 height 29
drag, startPoint x: 531, startPoint y: 310, endPoint x: 531, endPoint y: 326, distance: 16.0
click at [531, 316] on div "Number of days live open" at bounding box center [533, 337] width 288 height 61
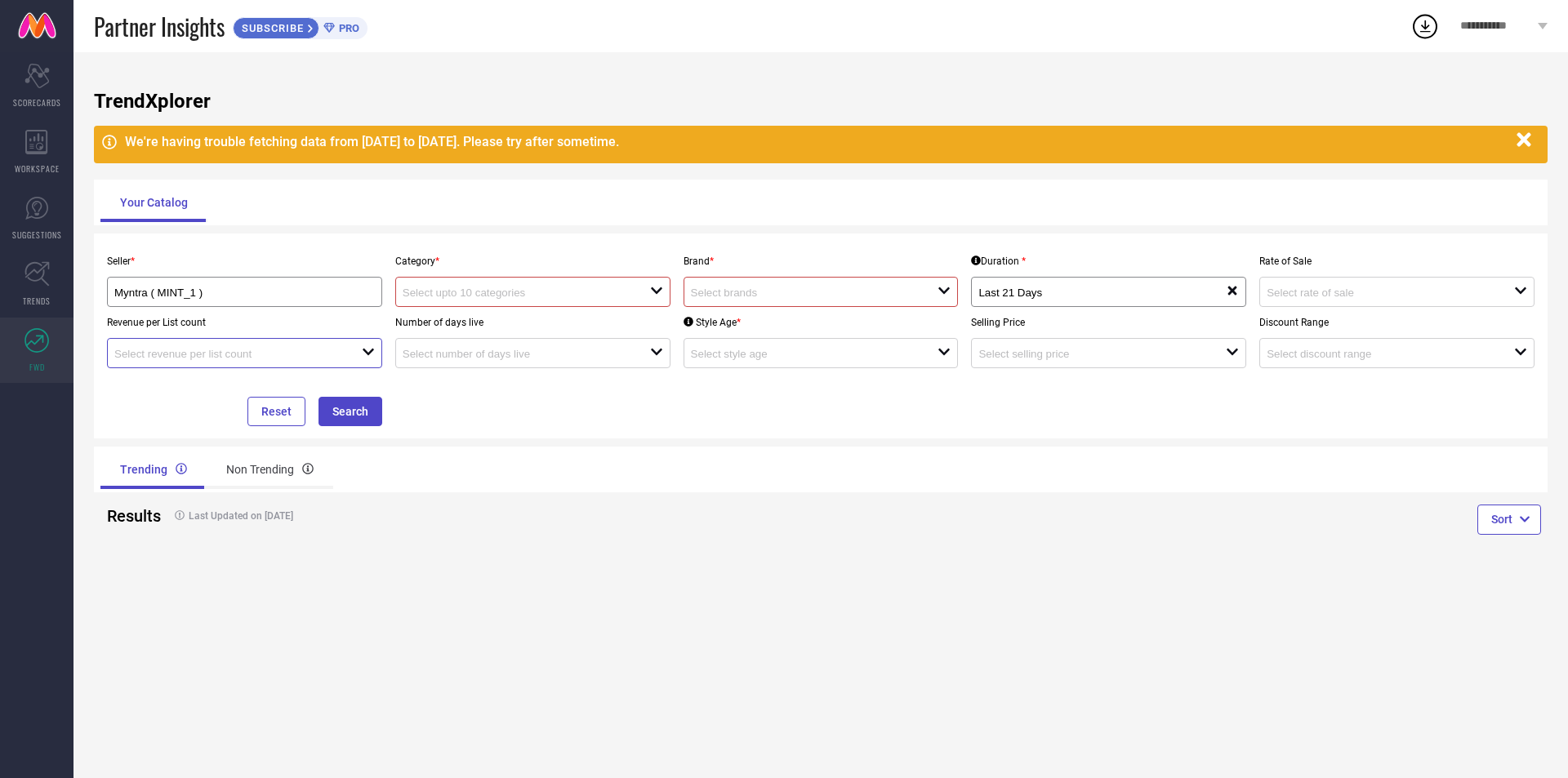
click at [258, 349] on input at bounding box center [225, 354] width 223 height 13
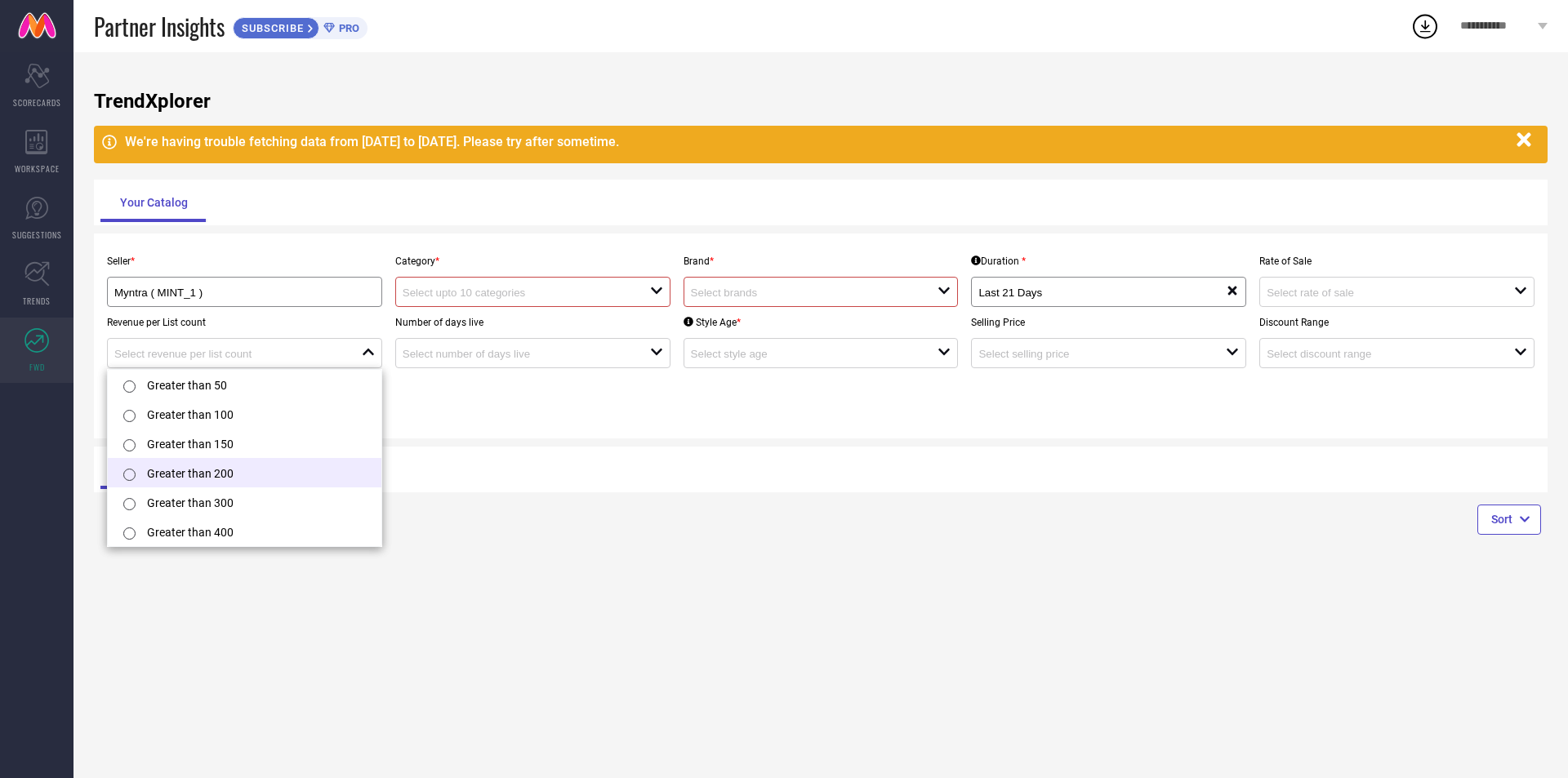
click at [228, 481] on li "Greater than 200" at bounding box center [245, 472] width 274 height 29
type input "Greater than 200"
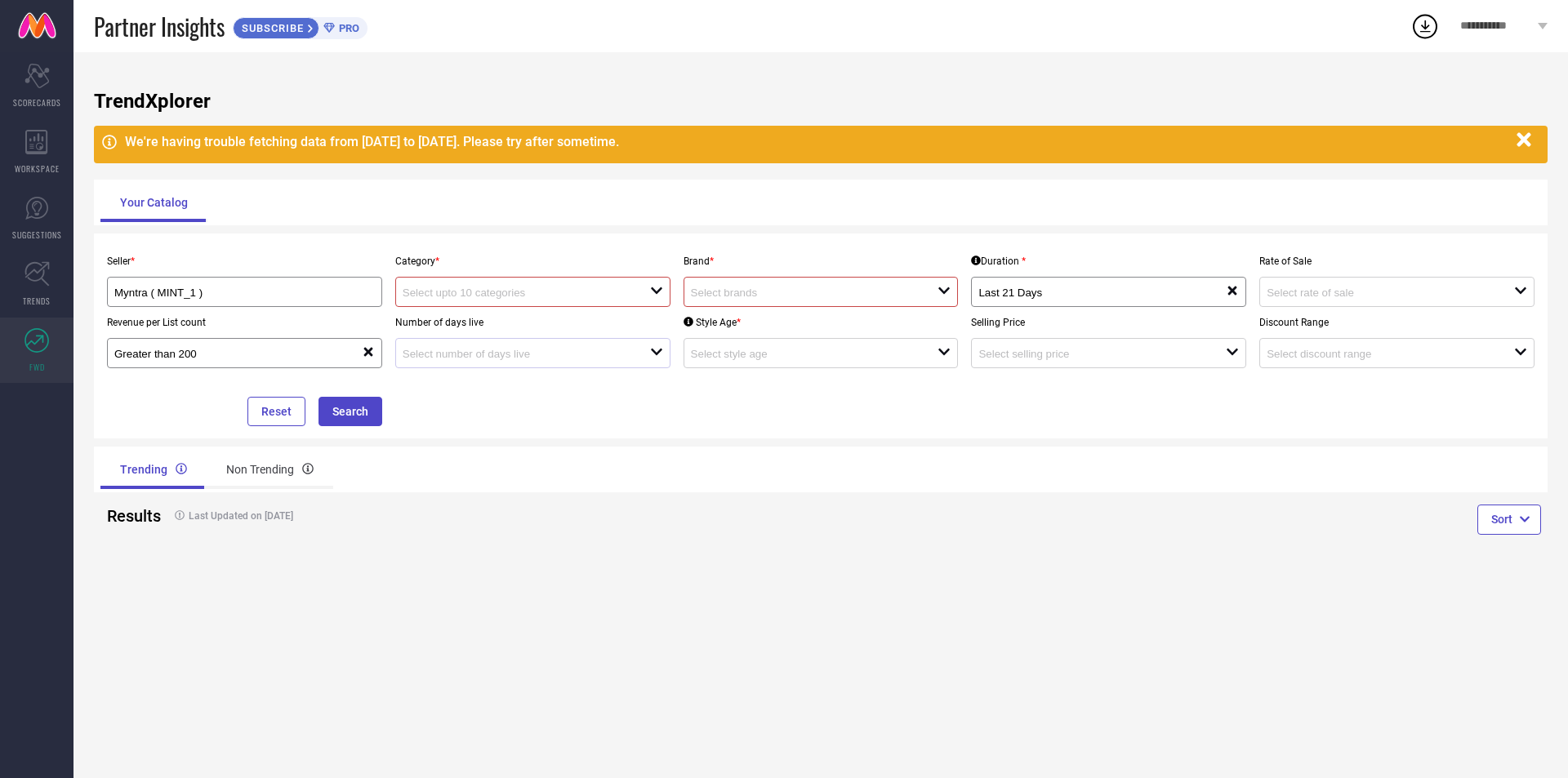
click at [480, 348] on div at bounding box center [526, 353] width 247 height 15
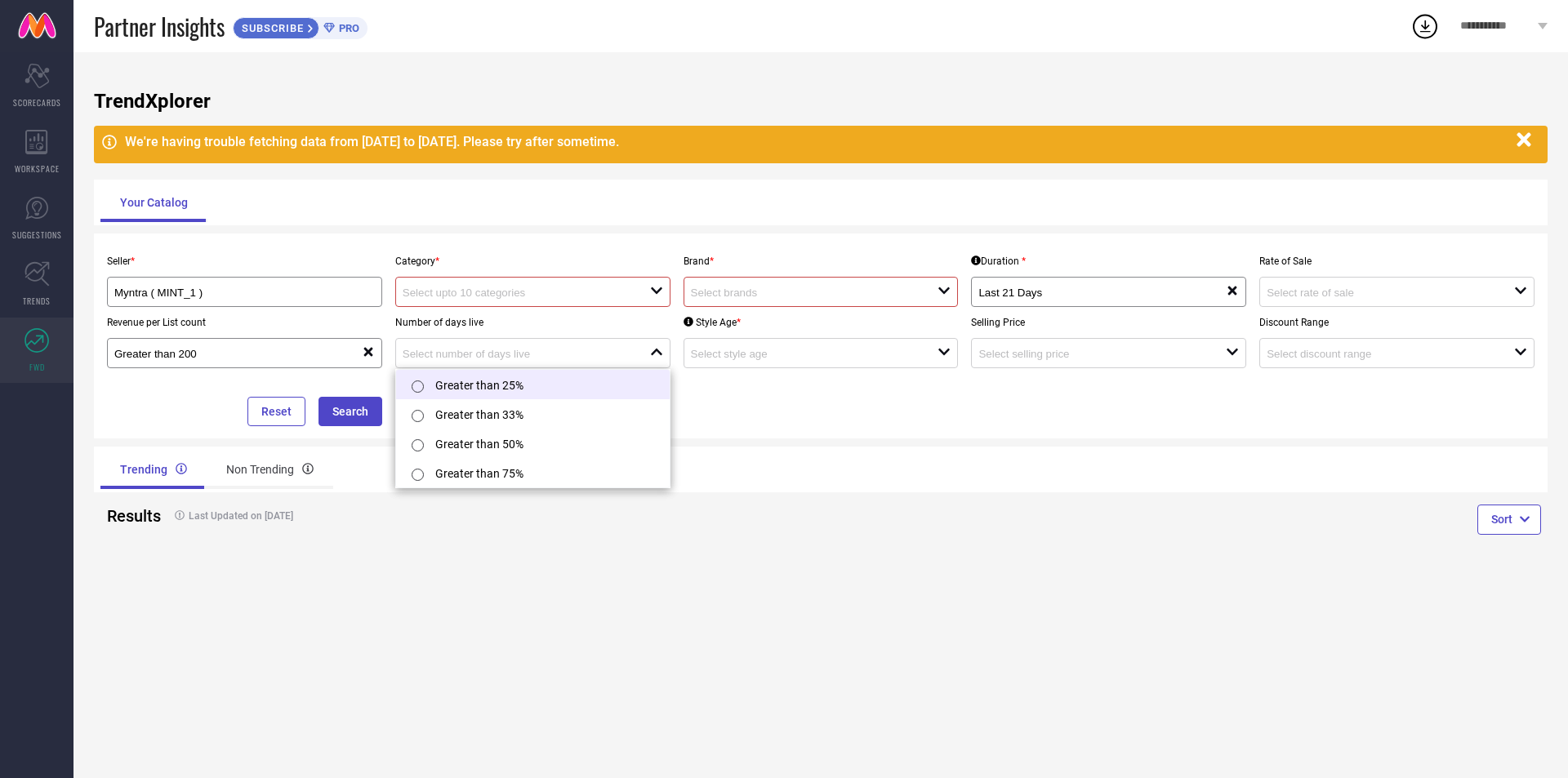
click at [474, 381] on li "Greater than 25%" at bounding box center [533, 384] width 274 height 29
type input "Greater than 25%"
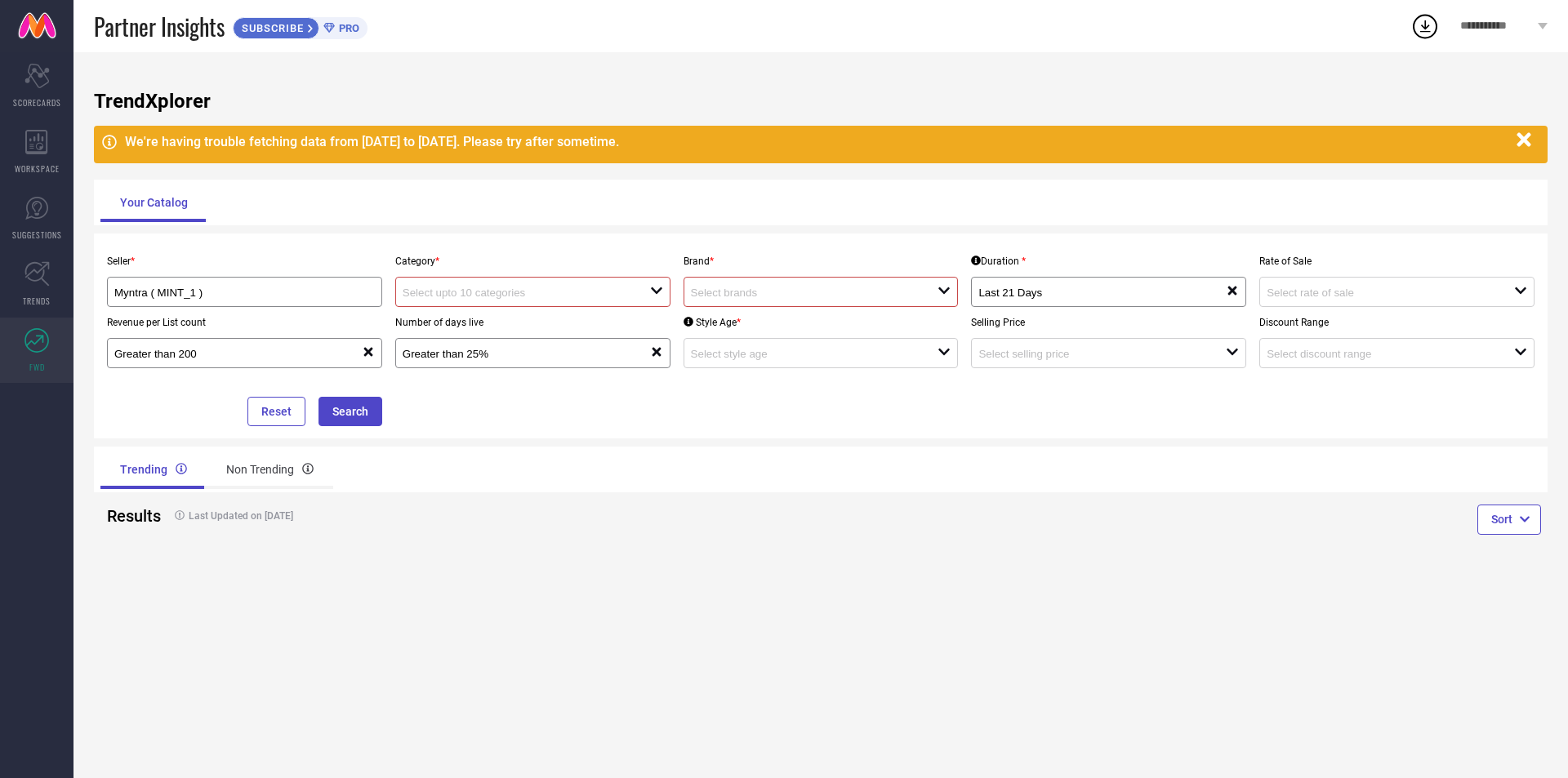
click at [802, 331] on div "Style Age * open" at bounding box center [821, 337] width 288 height 61
click at [805, 348] on div at bounding box center [814, 353] width 247 height 15
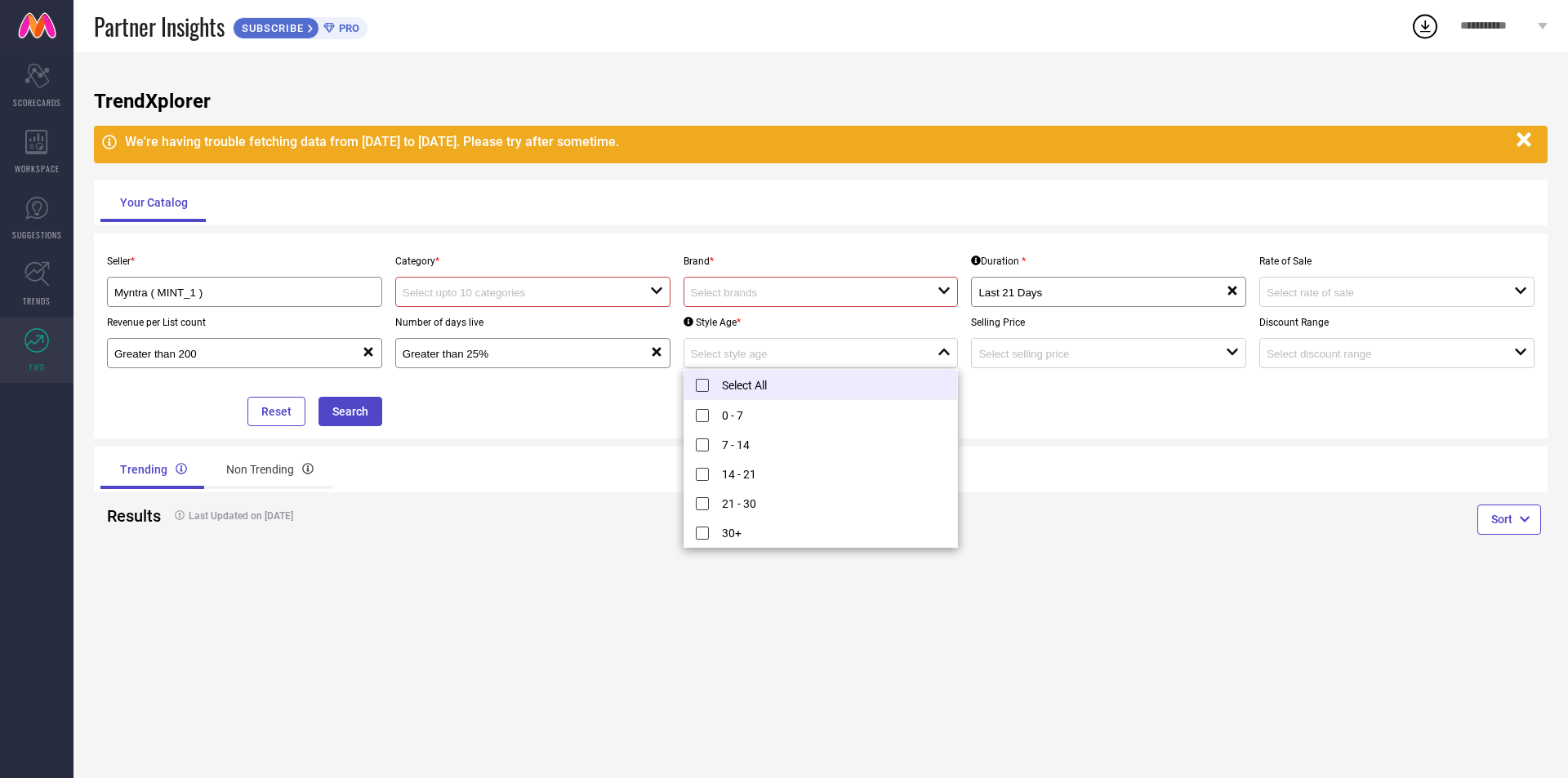
click at [746, 385] on li "Select All" at bounding box center [821, 385] width 274 height 30
type input "0 - 7, + 4 more"
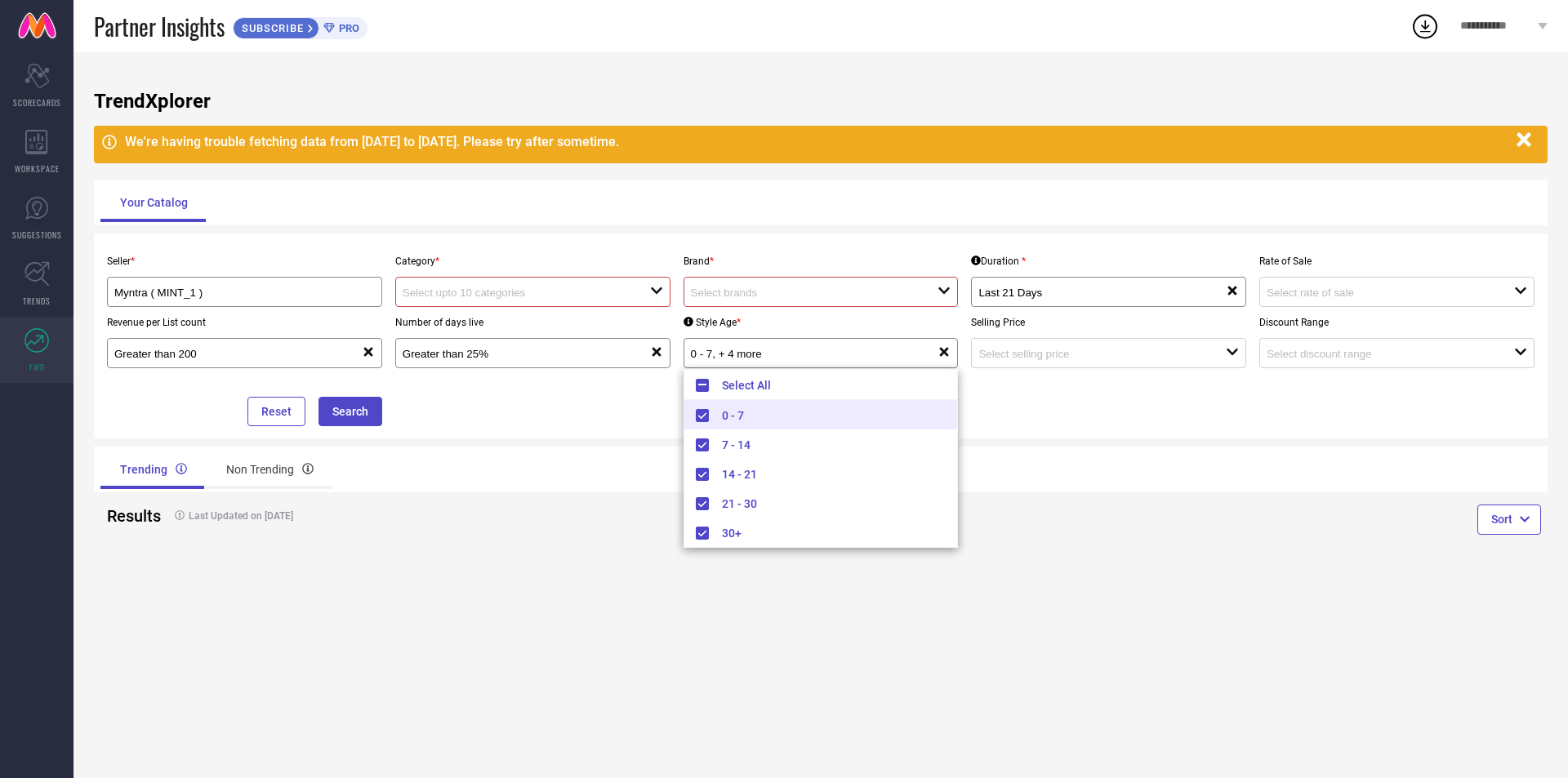
click at [1060, 327] on p "Selling Price" at bounding box center [1108, 323] width 275 height 12
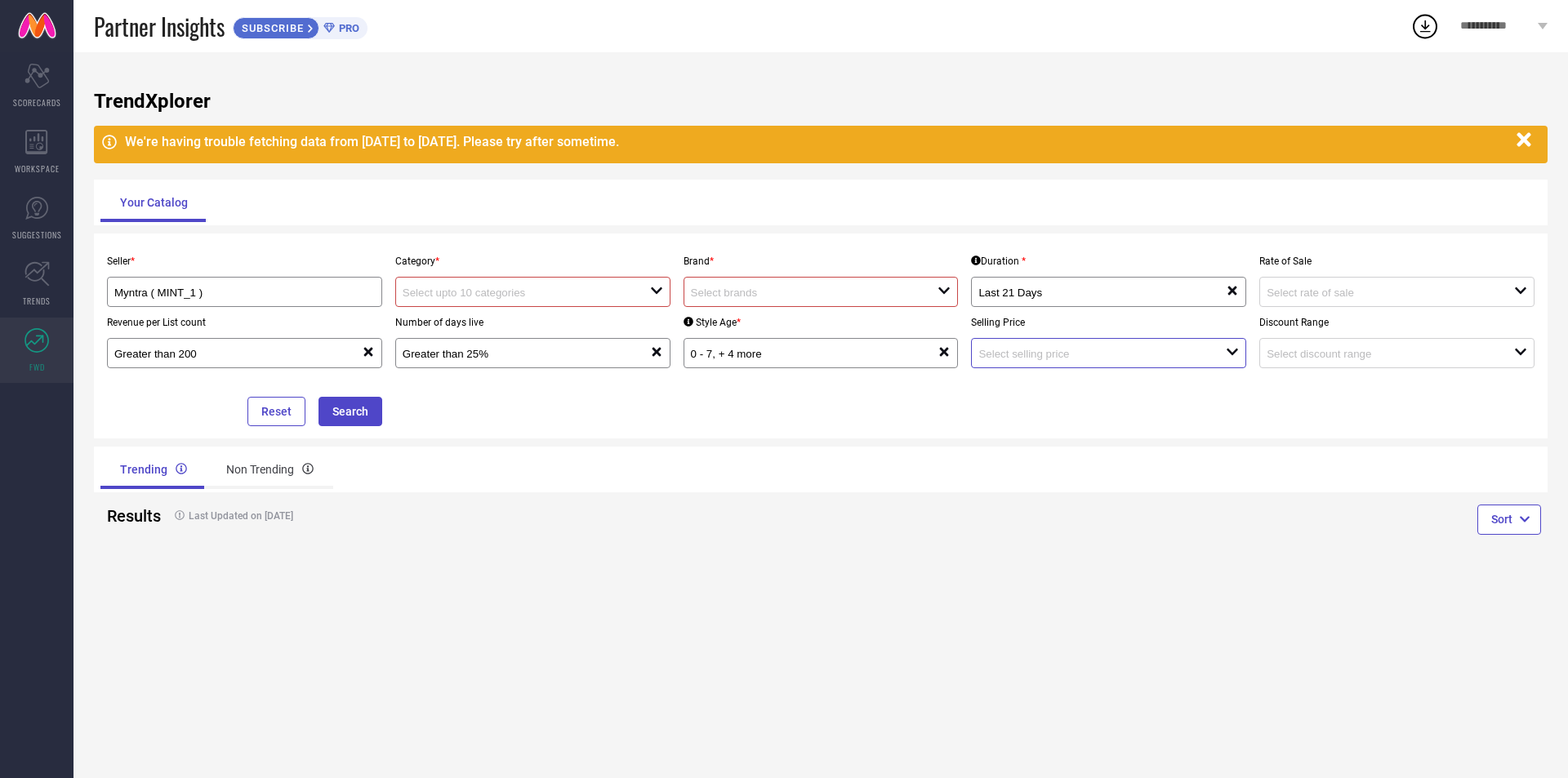
click at [1058, 355] on input at bounding box center [1089, 354] width 223 height 13
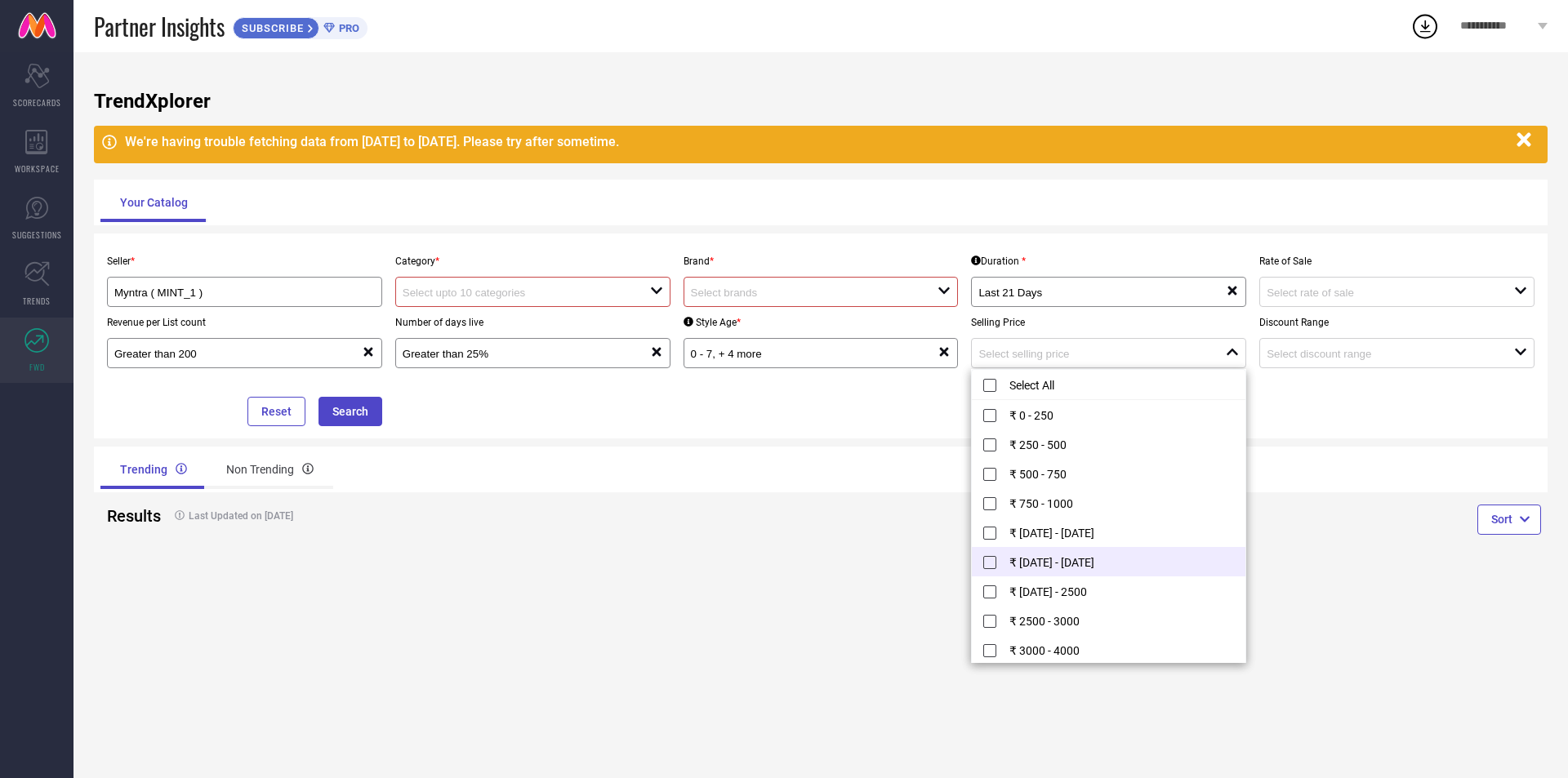
click at [1037, 554] on li "₹ [DATE] - [DATE]" at bounding box center [1108, 561] width 274 height 29
click at [1028, 538] on li "₹ 750 - 1000" at bounding box center [1108, 532] width 274 height 29
type input "₹ 750 - 1000, ₹ [DATE] - [DATE]"
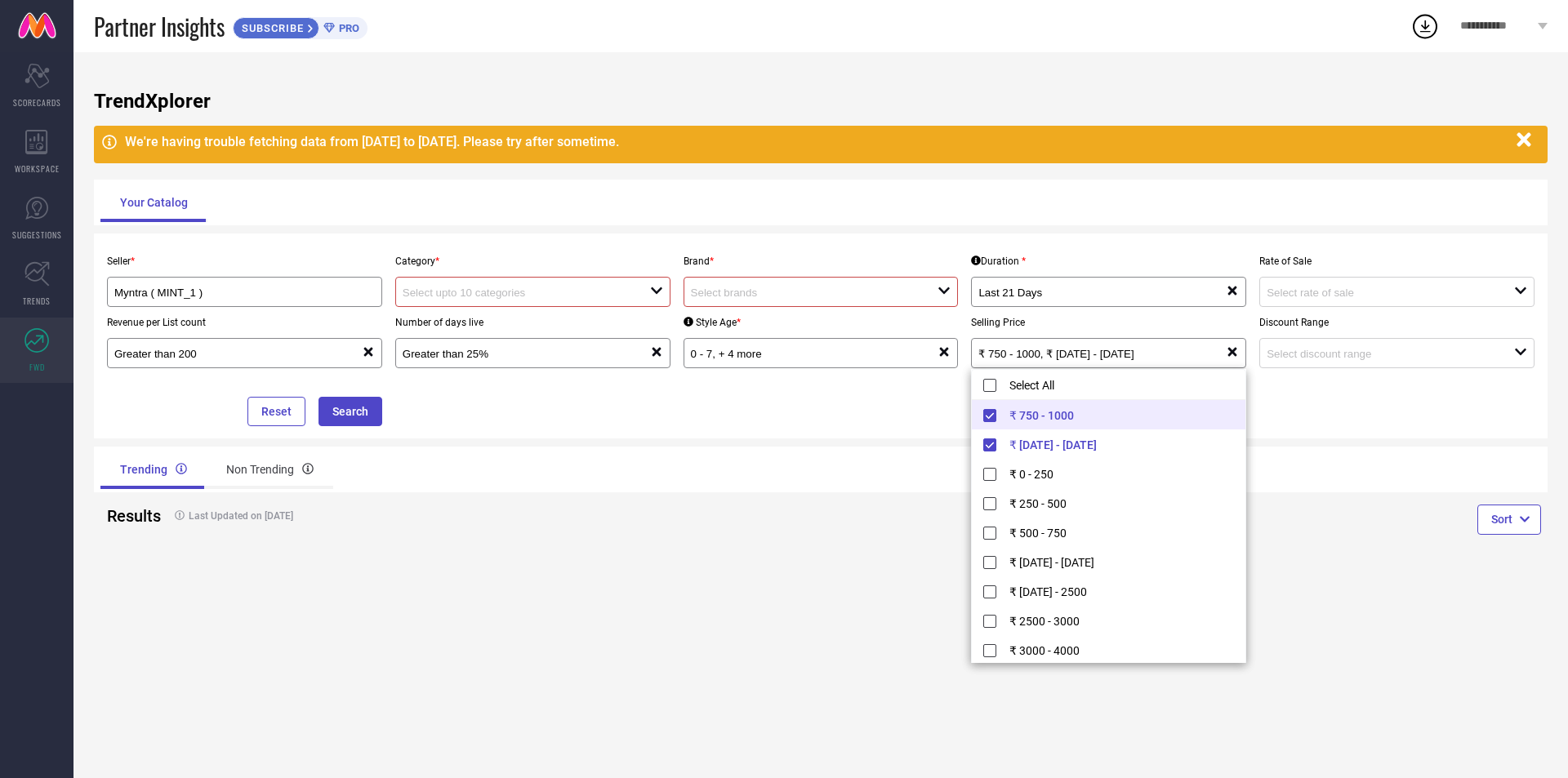
click at [1456, 431] on div "Seller * Myntra ( MINT_1 ) Category * open Brand * open Duration * Last 21 Days…" at bounding box center [821, 336] width 1454 height 205
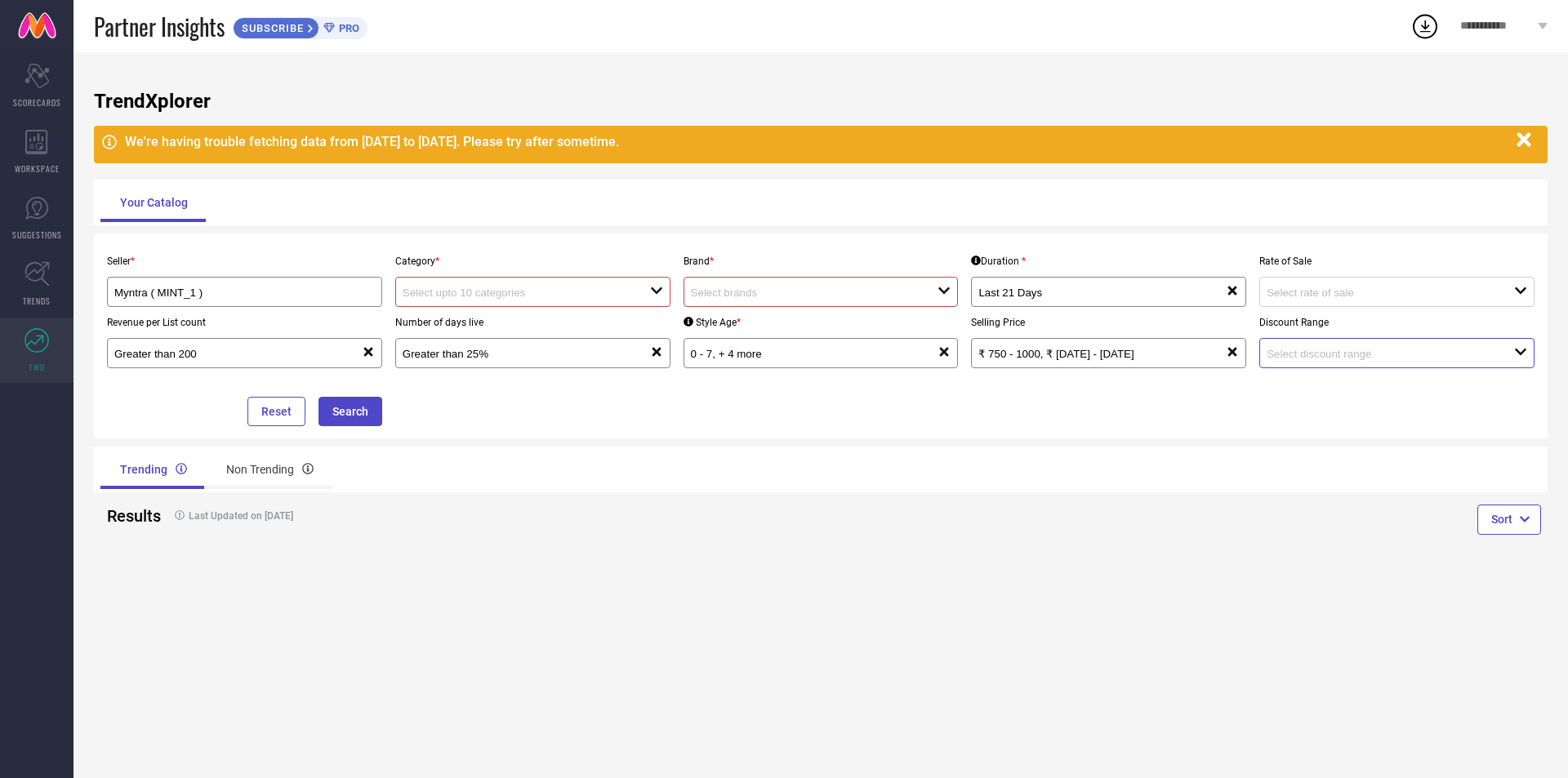
click at [1410, 349] on input at bounding box center [1377, 354] width 223 height 13
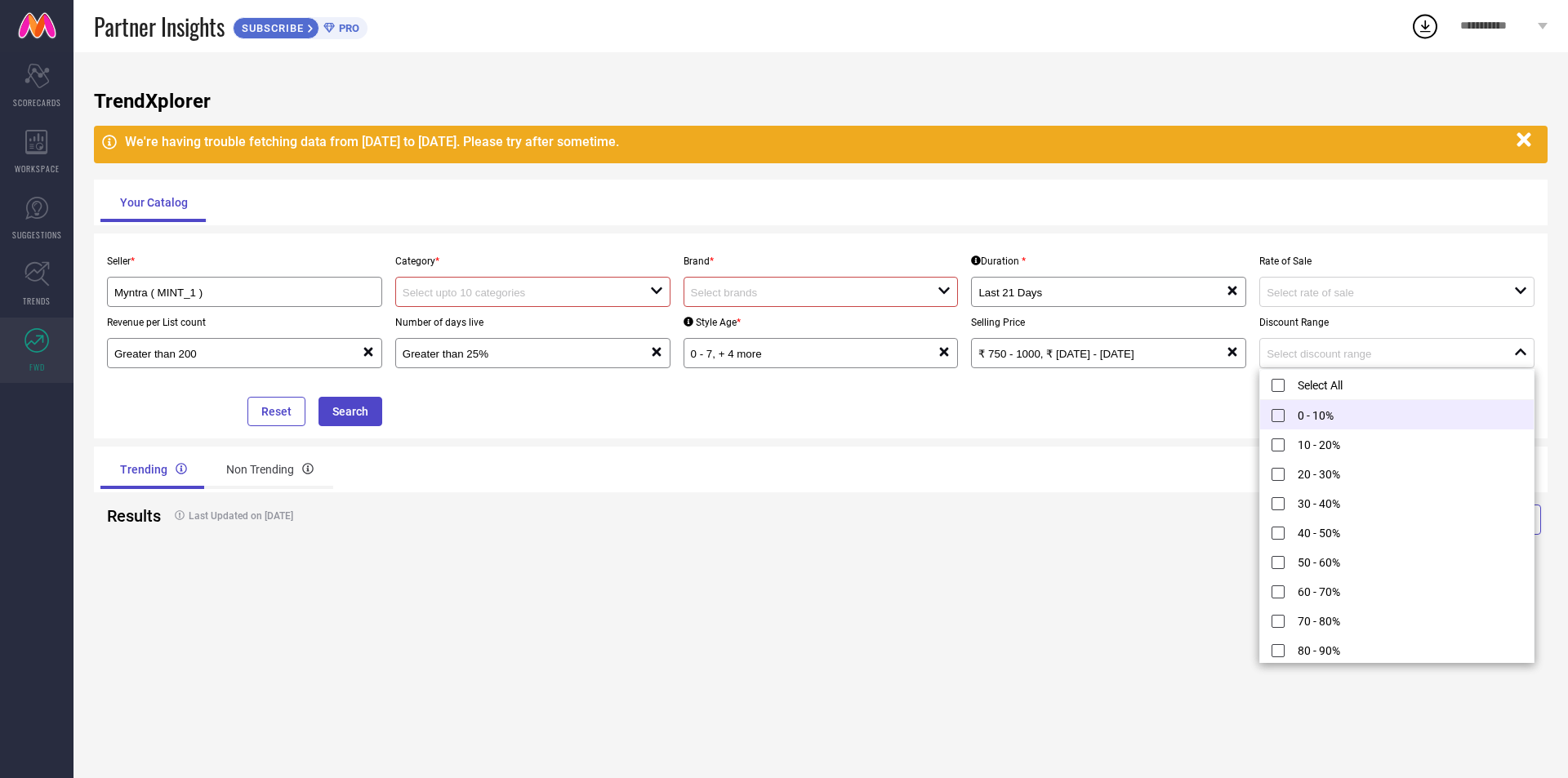
click at [1317, 418] on li "0 - 10%" at bounding box center [1397, 414] width 274 height 29
type input "0 - 10%"
click at [896, 476] on div "Trending Non Trending" at bounding box center [821, 470] width 1454 height 45
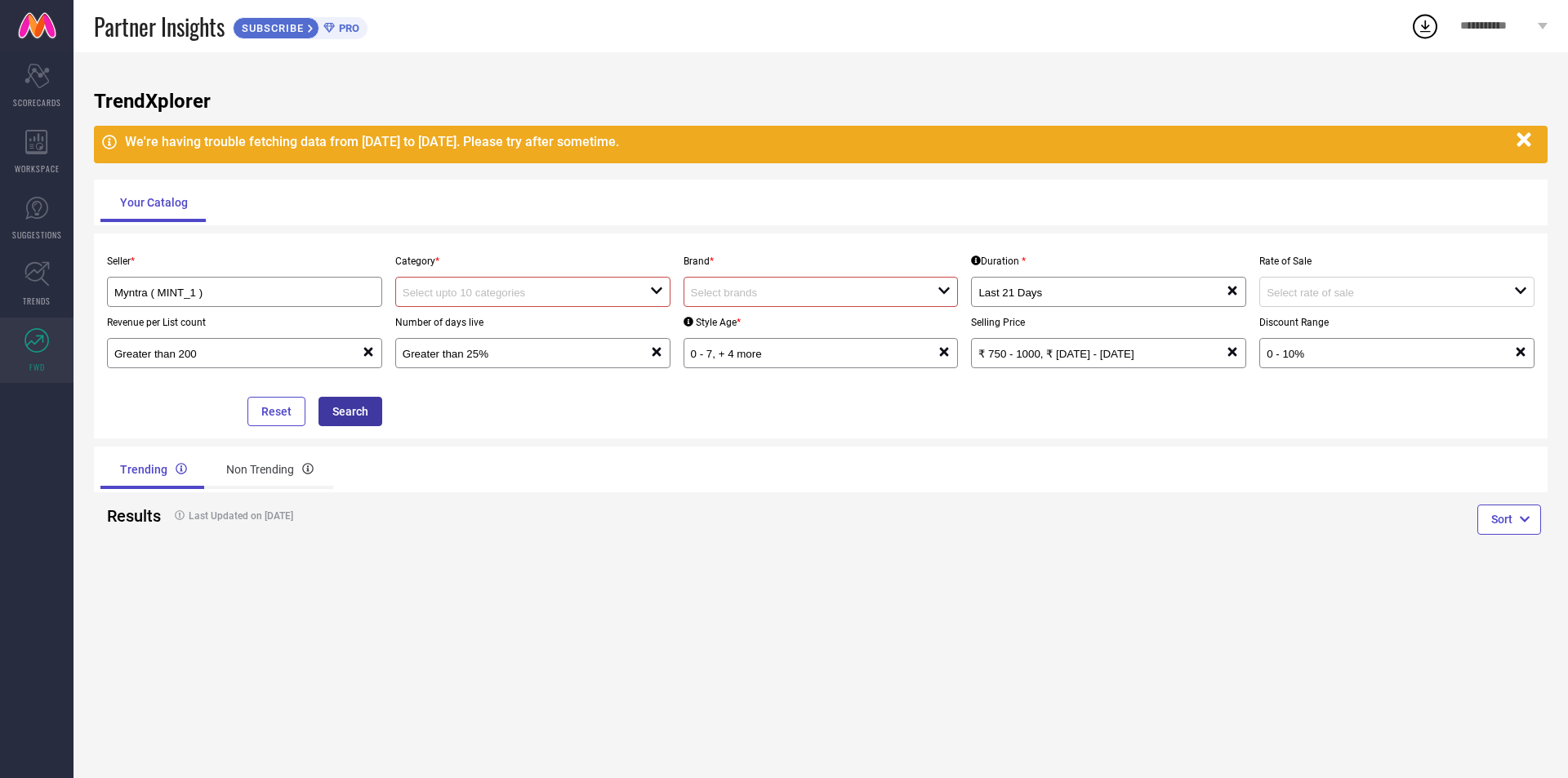
click at [348, 423] on button "Search" at bounding box center [350, 411] width 64 height 29
click at [350, 420] on button "Search" at bounding box center [350, 411] width 64 height 29
